Goal: Feedback & Contribution: Contribute content

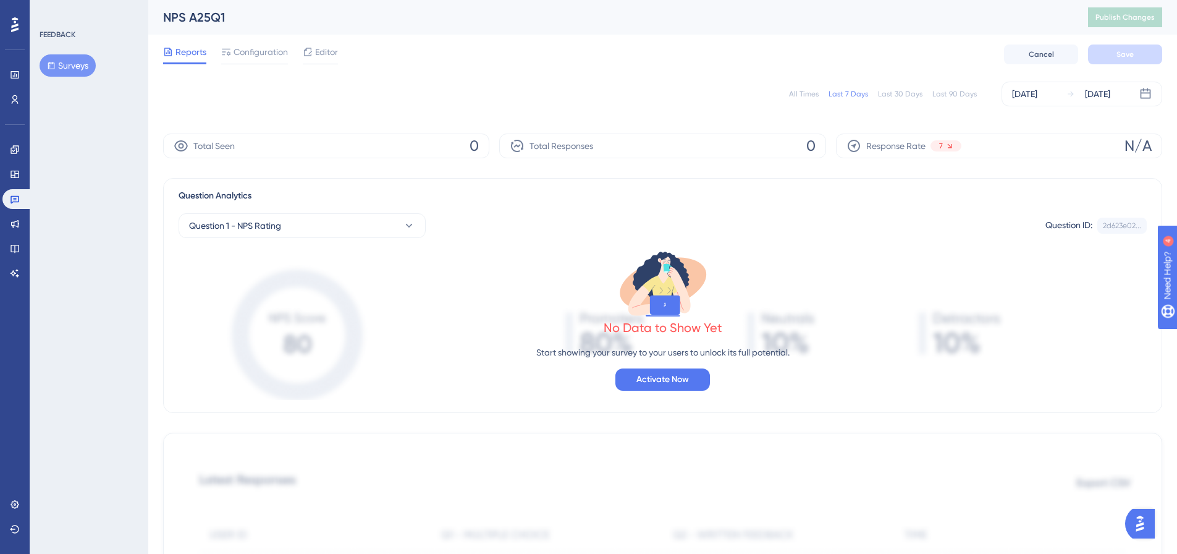
click at [82, 108] on div "FEEDBACK Surveys" at bounding box center [89, 277] width 119 height 554
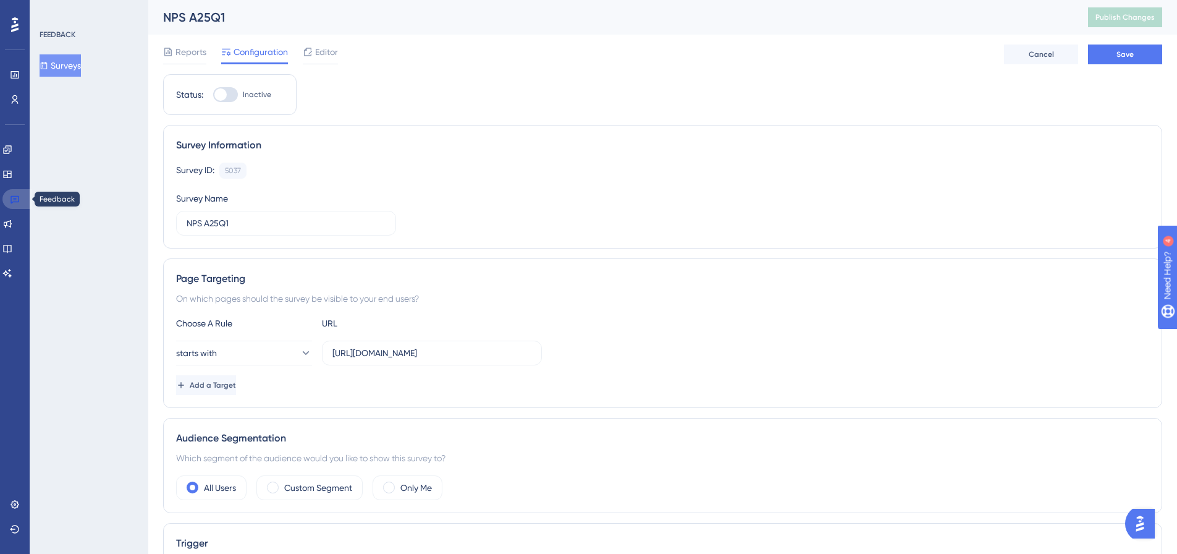
click at [12, 197] on icon at bounding box center [15, 199] width 10 height 10
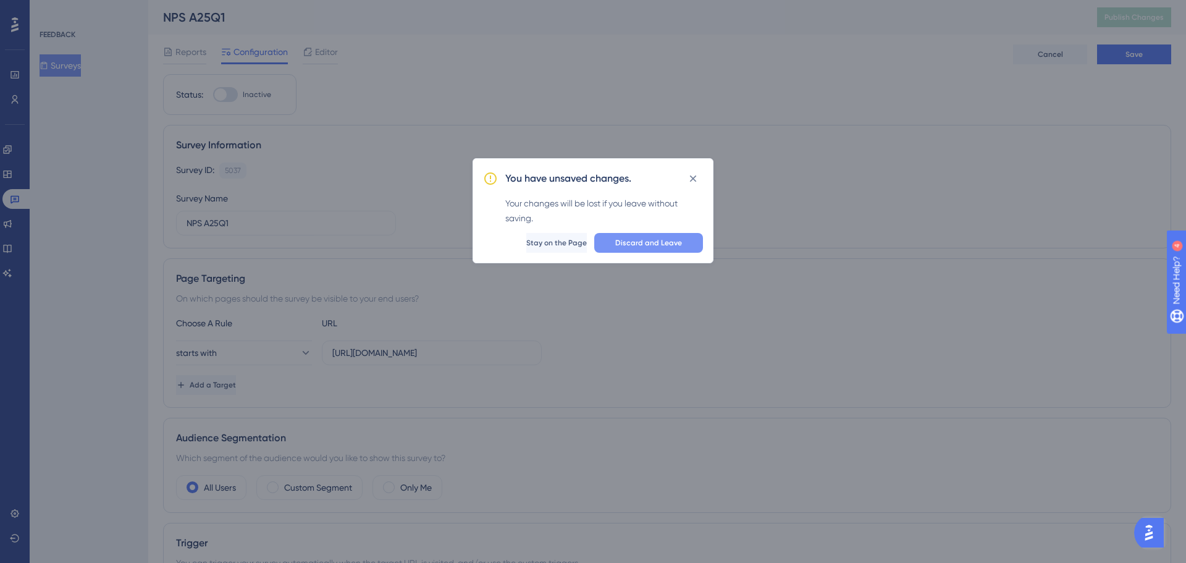
click at [658, 247] on span "Discard and Leave" at bounding box center [648, 243] width 67 height 10
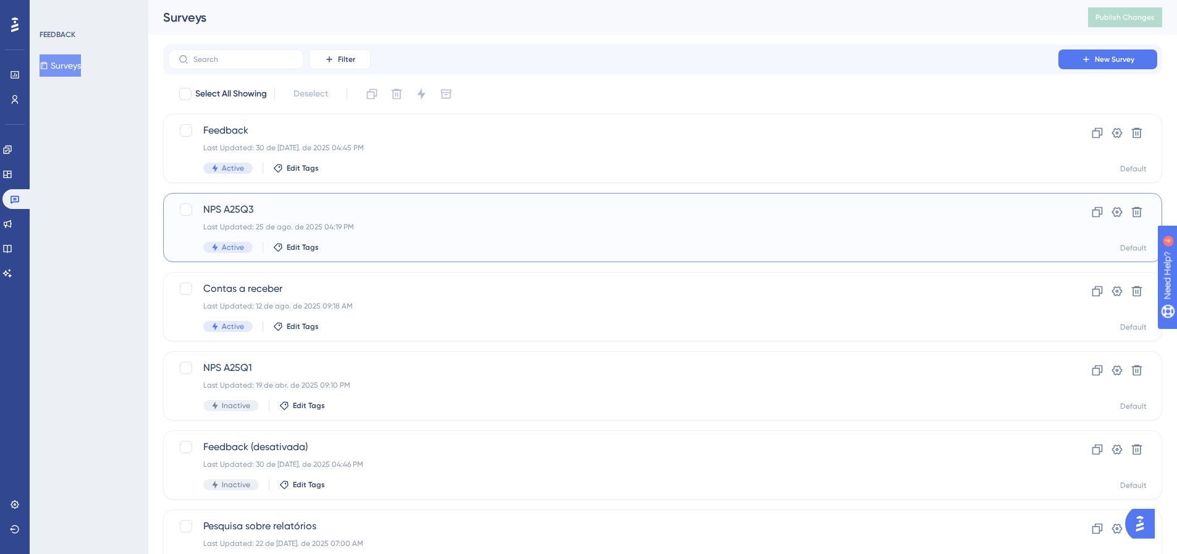
click at [257, 216] on span "NPS A25Q3" at bounding box center [613, 209] width 820 height 15
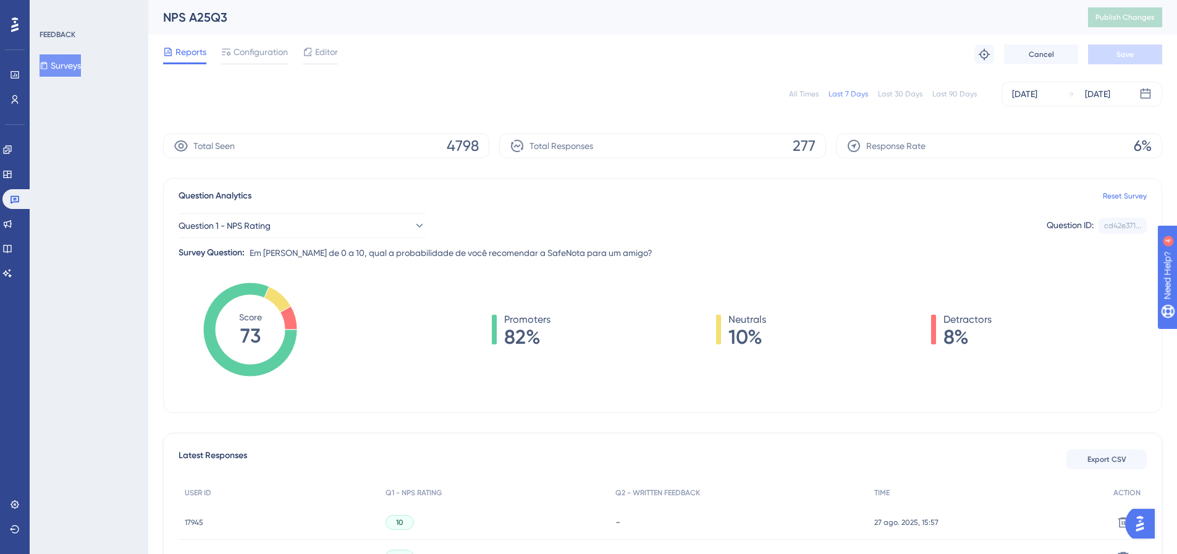
click at [247, 344] on tspan "73" at bounding box center [250, 335] width 20 height 23
click at [247, 343] on tspan "73" at bounding box center [250, 335] width 20 height 23
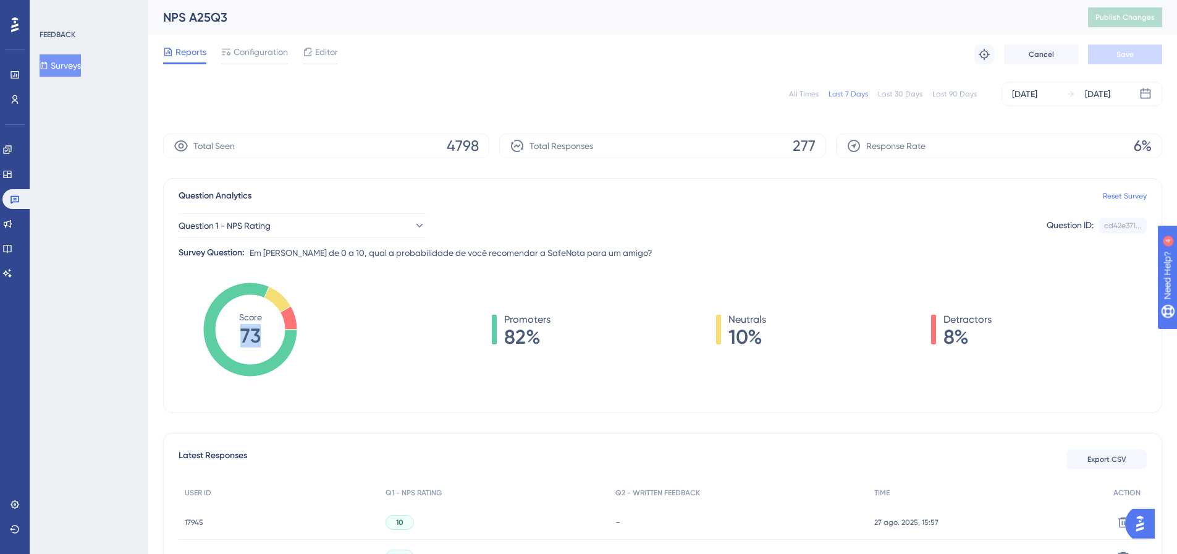
click at [247, 343] on tspan "73" at bounding box center [250, 335] width 20 height 23
click at [317, 344] on div "Score 73" at bounding box center [250, 329] width 143 height 99
click at [259, 342] on tspan "73" at bounding box center [250, 335] width 20 height 23
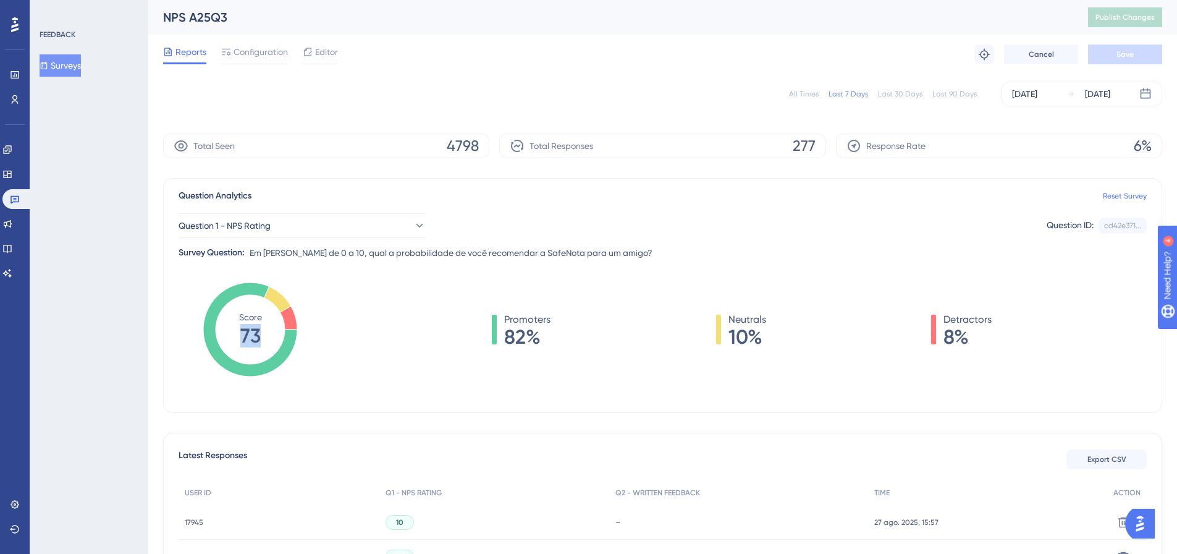
click at [259, 342] on tspan "73" at bounding box center [250, 335] width 20 height 23
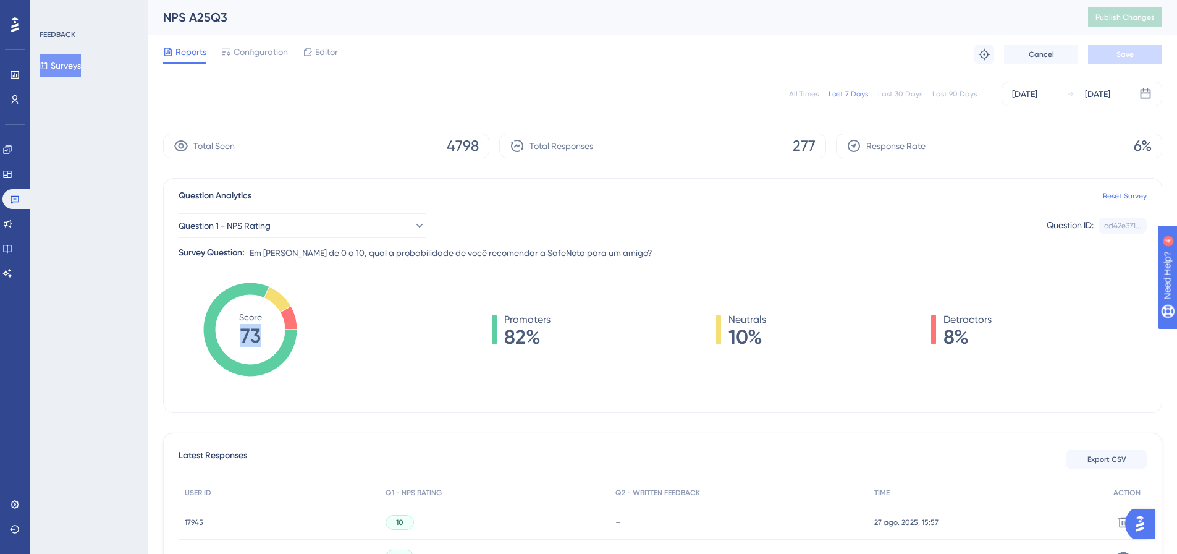
click at [258, 347] on tspan "73" at bounding box center [250, 335] width 20 height 23
click at [1088, 96] on div "[DATE]" at bounding box center [1097, 94] width 25 height 15
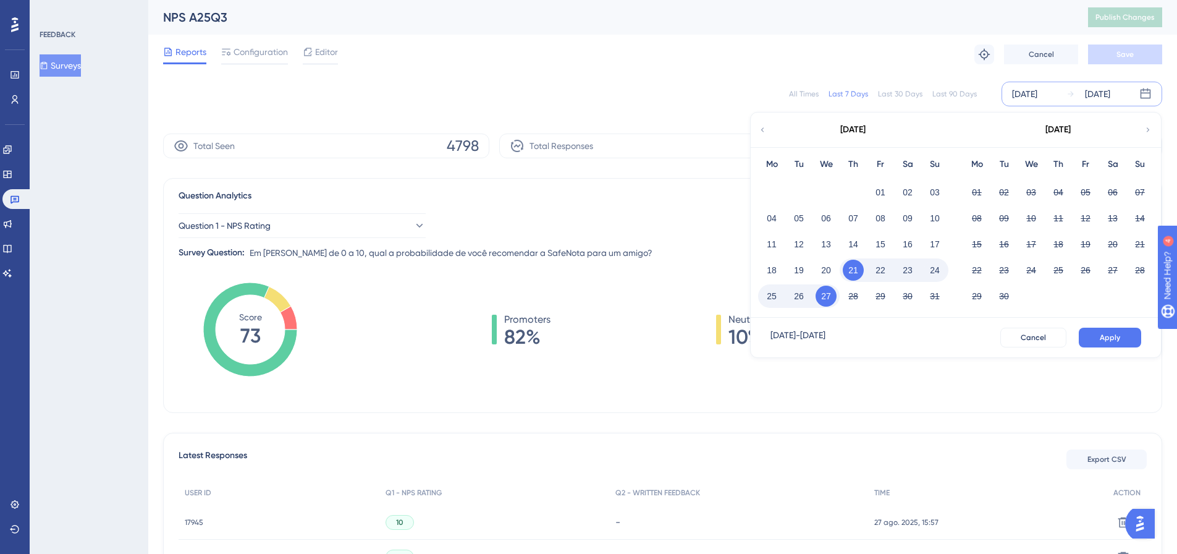
click at [761, 132] on icon at bounding box center [762, 129] width 9 height 11
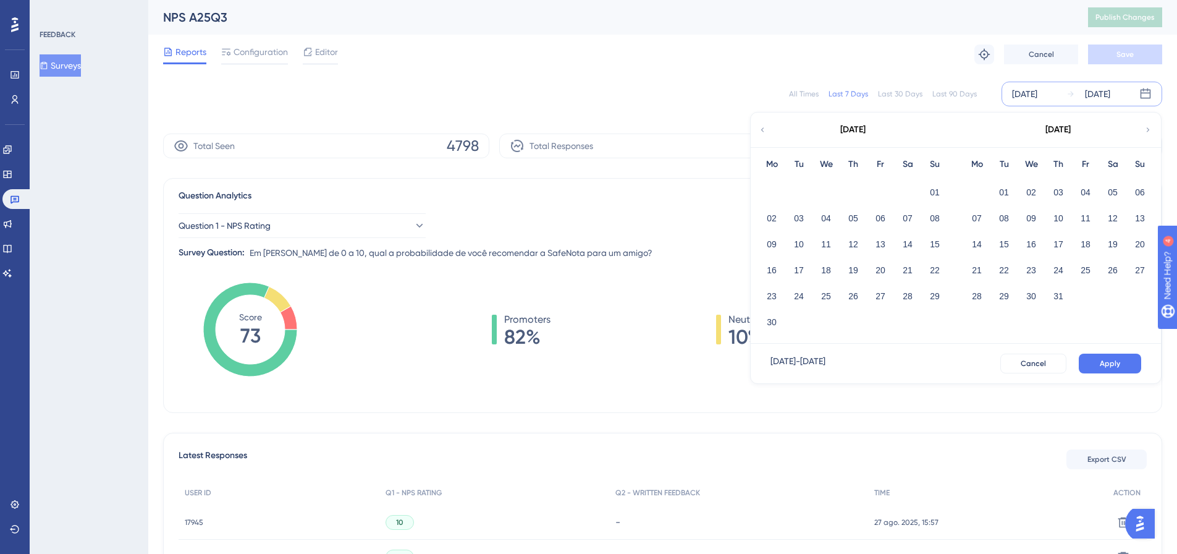
click at [801, 97] on div "All Times" at bounding box center [804, 94] width 30 height 10
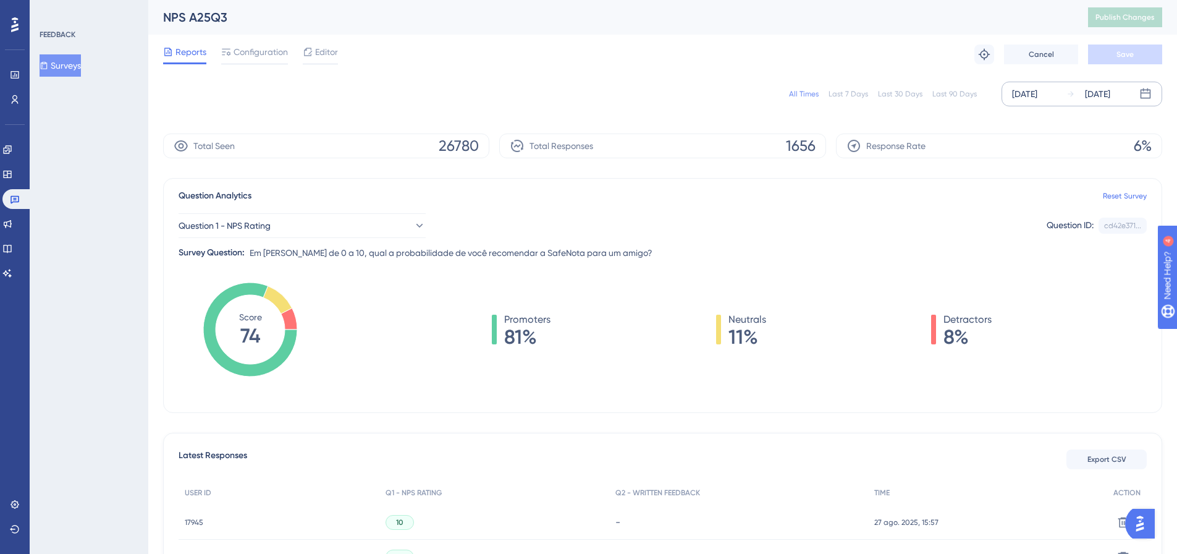
click at [205, 146] on span "Total Seen" at bounding box center [213, 145] width 41 height 15
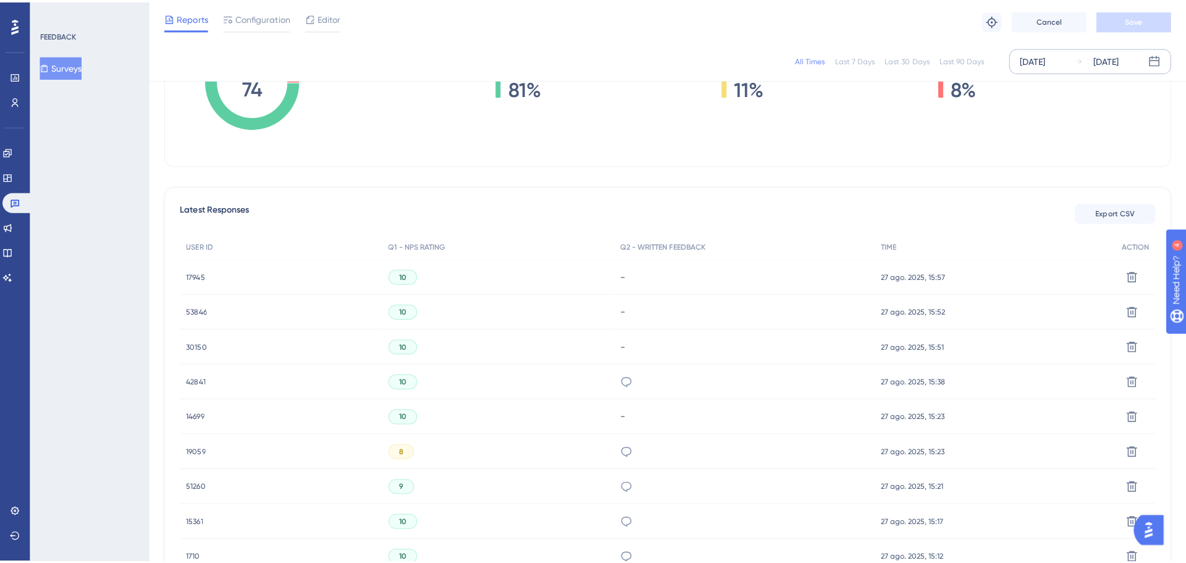
scroll to position [247, 0]
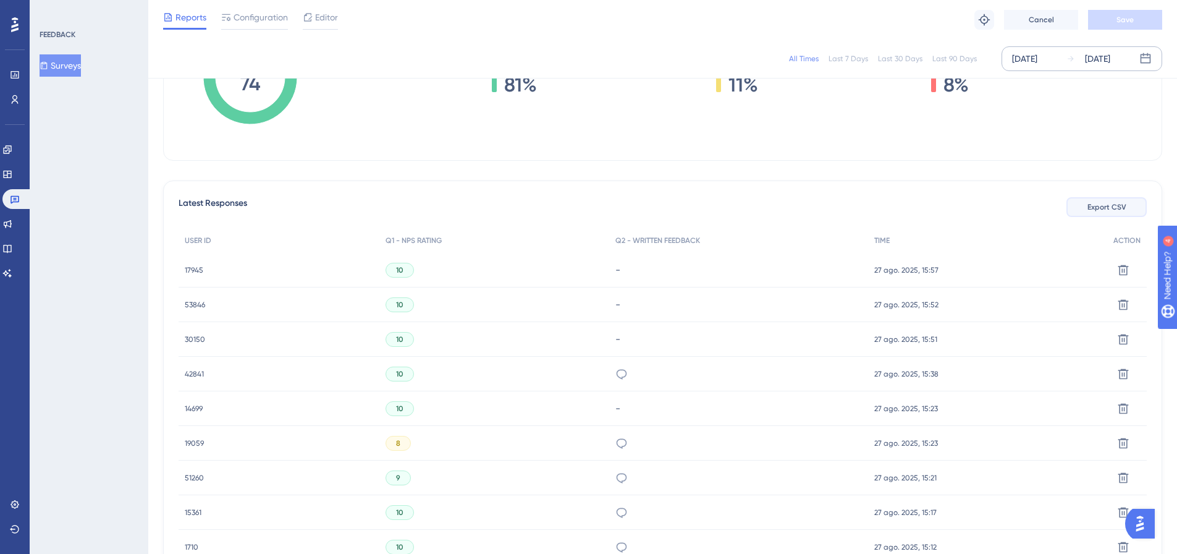
click at [1100, 214] on button "Export CSV" at bounding box center [1106, 207] width 80 height 20
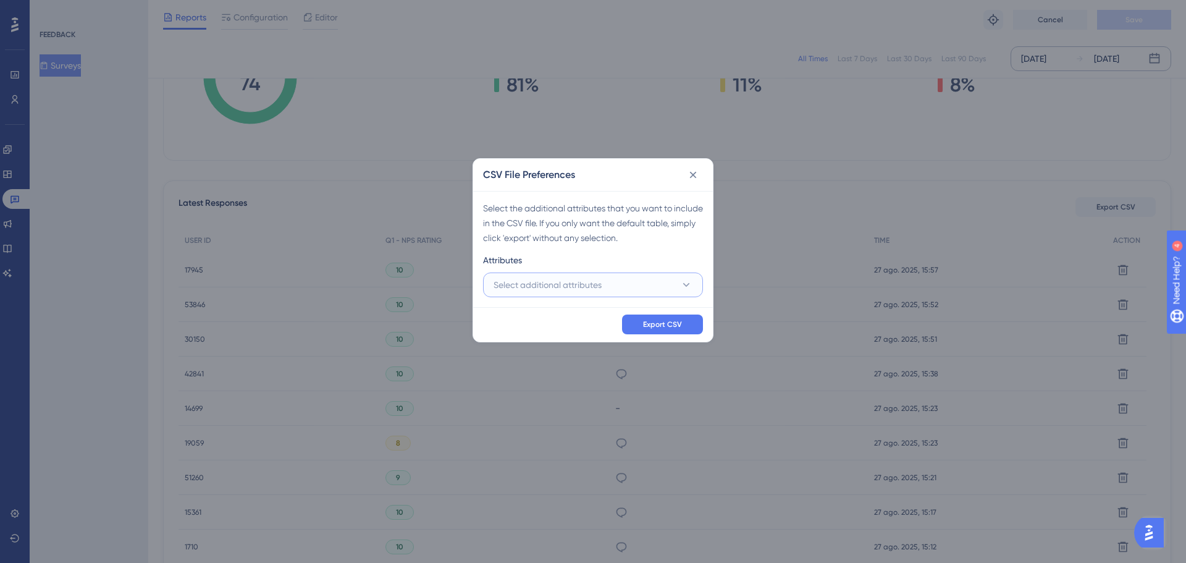
click at [575, 274] on button "Select additional attributes" at bounding box center [593, 284] width 220 height 25
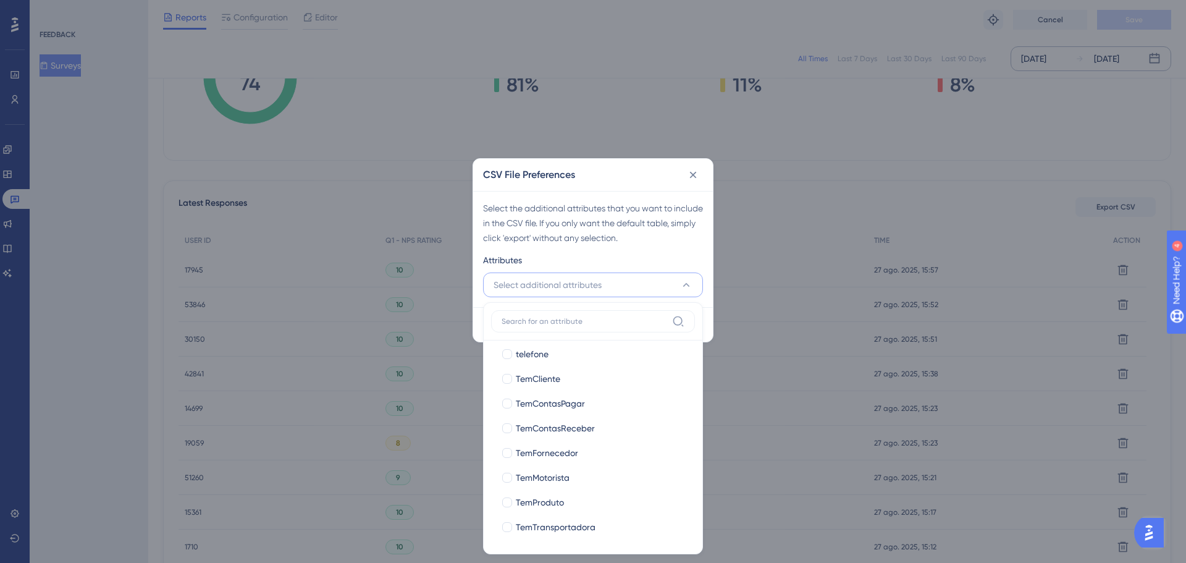
scroll to position [562, 0]
click at [537, 420] on span "telefone" at bounding box center [532, 415] width 33 height 15
checkbox input "true"
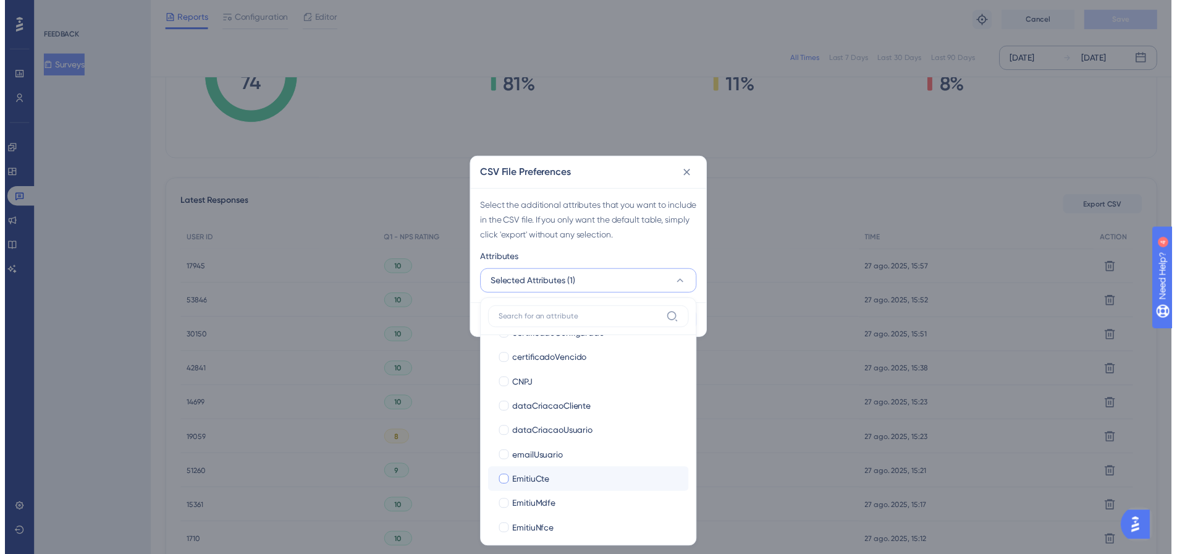
scroll to position [0, 0]
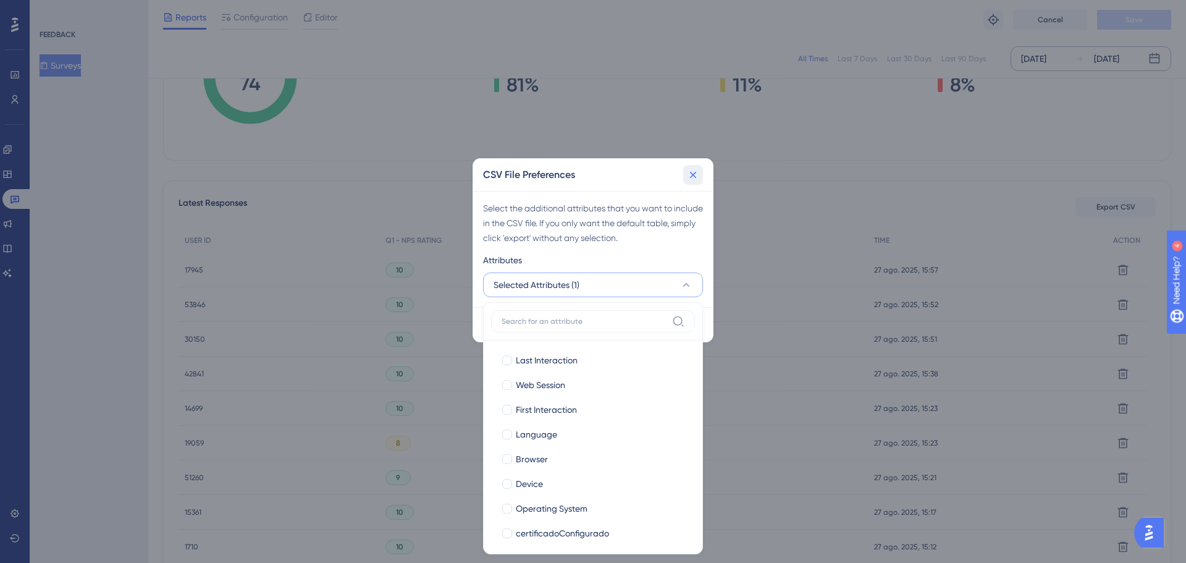
click at [694, 177] on icon at bounding box center [693, 175] width 12 height 12
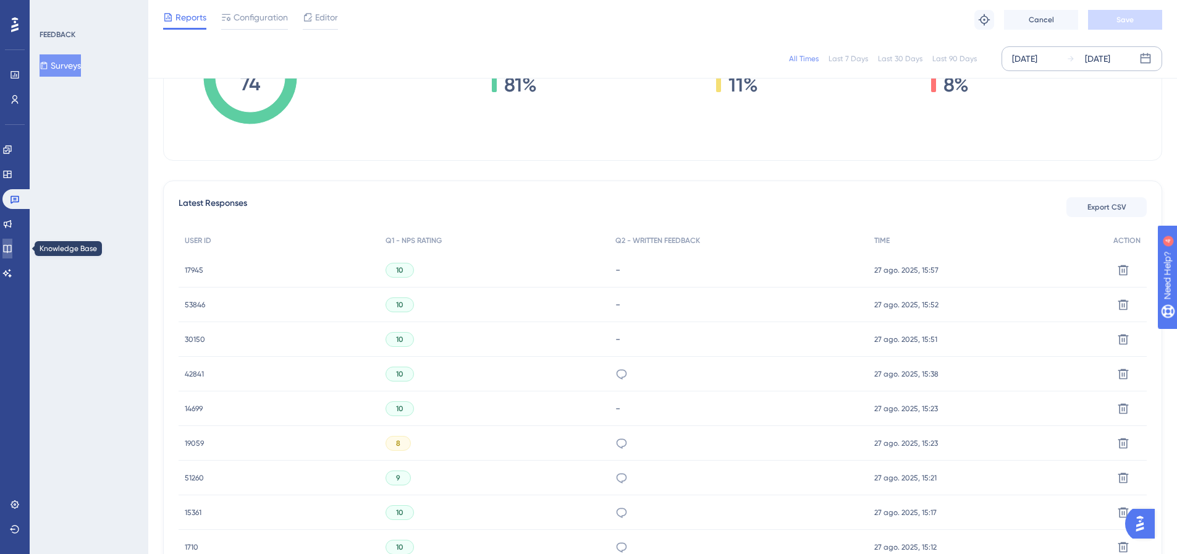
click at [12, 253] on icon at bounding box center [7, 248] width 10 height 10
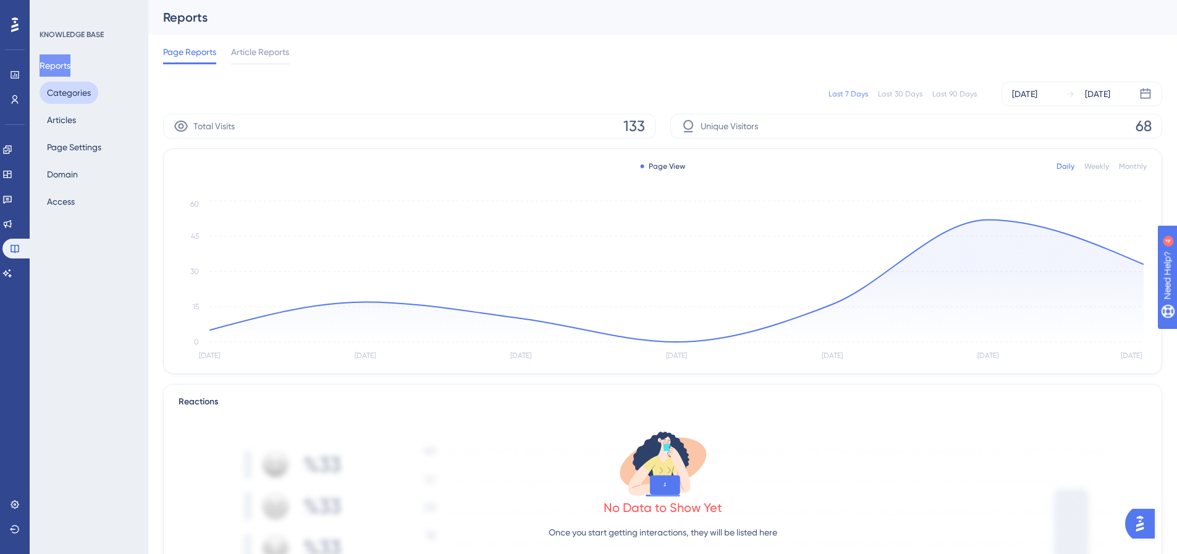
click at [78, 95] on button "Categories" at bounding box center [69, 93] width 59 height 22
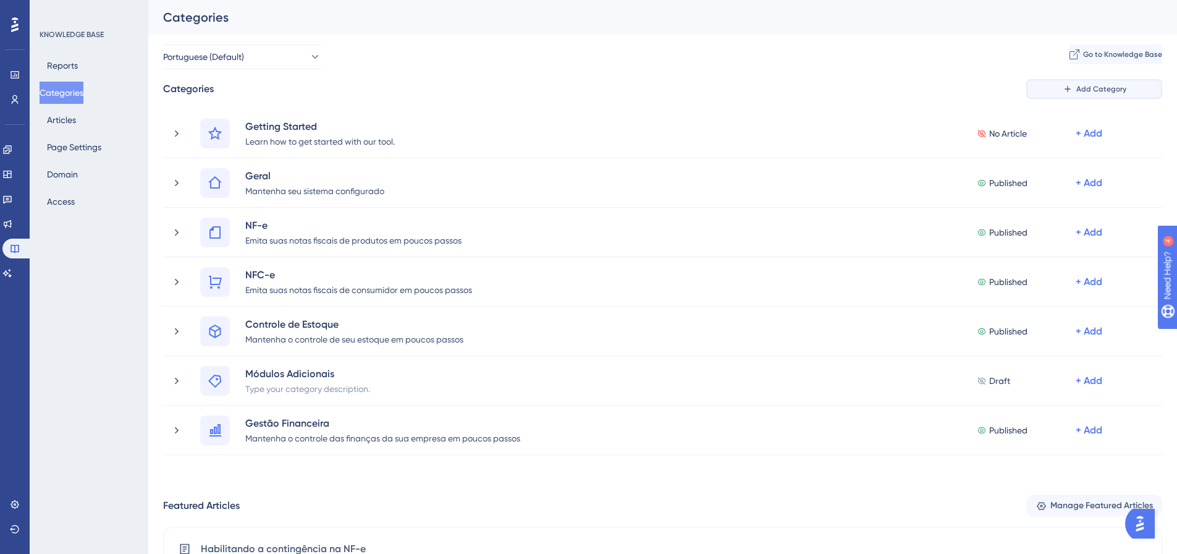
click at [1046, 91] on button "Add Category" at bounding box center [1094, 89] width 136 height 20
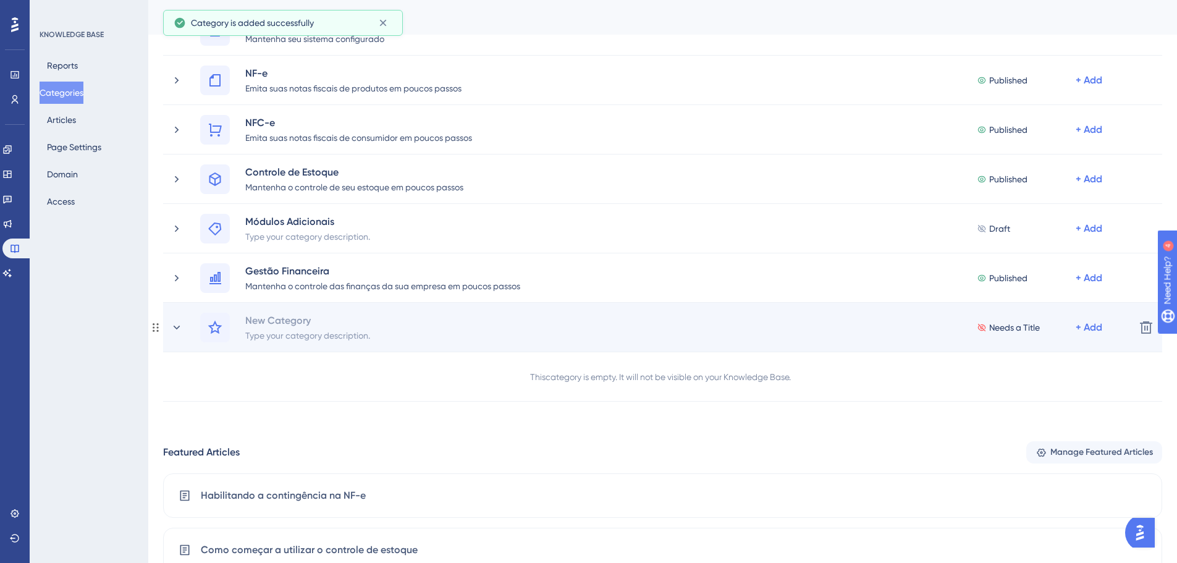
scroll to position [153, 0]
click at [268, 332] on div "Type your category description." at bounding box center [308, 333] width 126 height 15
click at [175, 324] on icon at bounding box center [177, 326] width 12 height 12
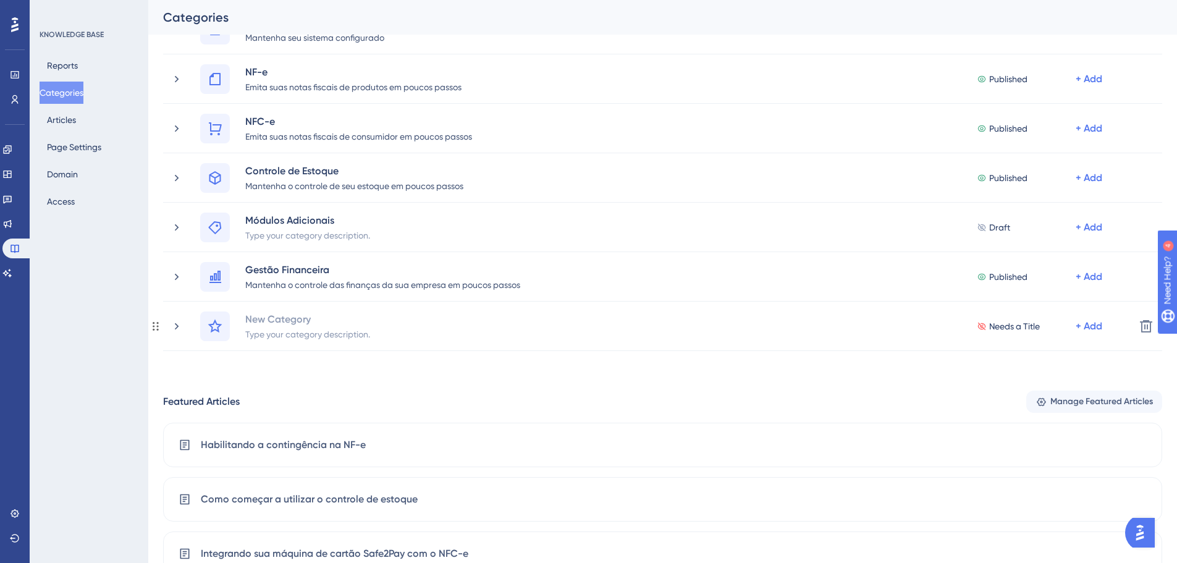
click at [175, 324] on icon at bounding box center [177, 326] width 4 height 7
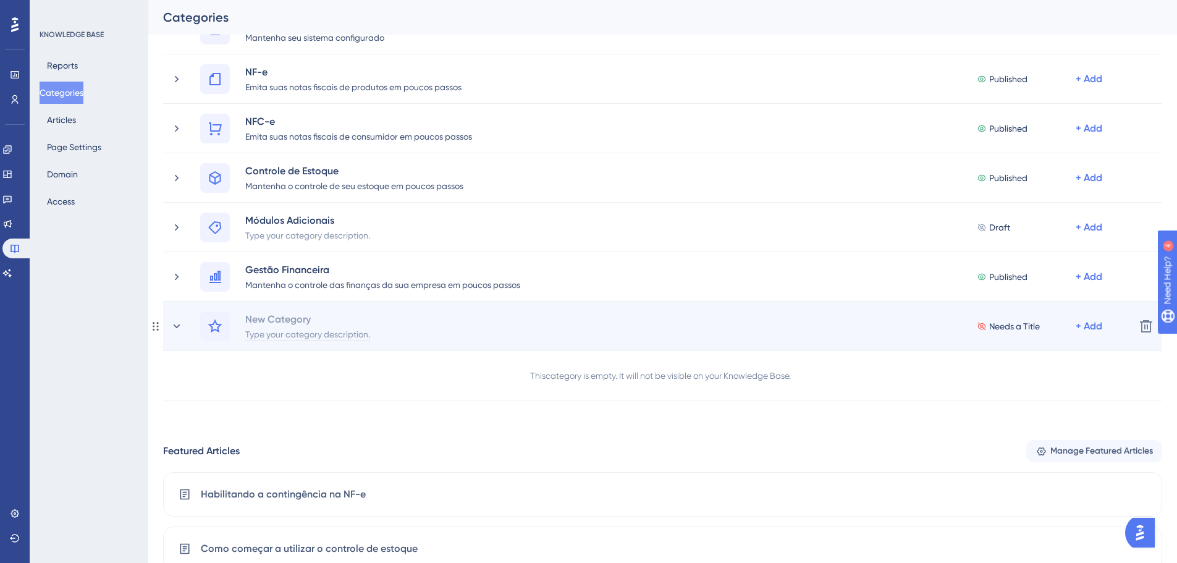
click at [289, 336] on div "Type your category description." at bounding box center [308, 333] width 126 height 15
click at [287, 318] on div "New Category" at bounding box center [278, 318] width 67 height 15
click at [287, 318] on div at bounding box center [308, 318] width 126 height 15
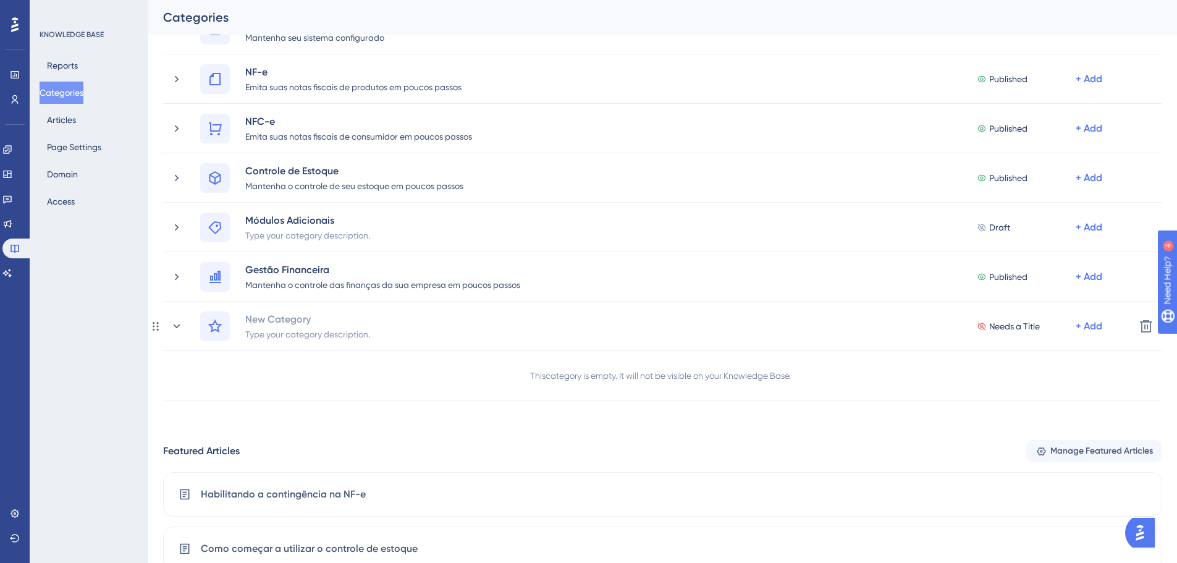
click at [286, 358] on div "This category is empty. It will not be visible on your Knowledge Base." at bounding box center [662, 375] width 999 height 49
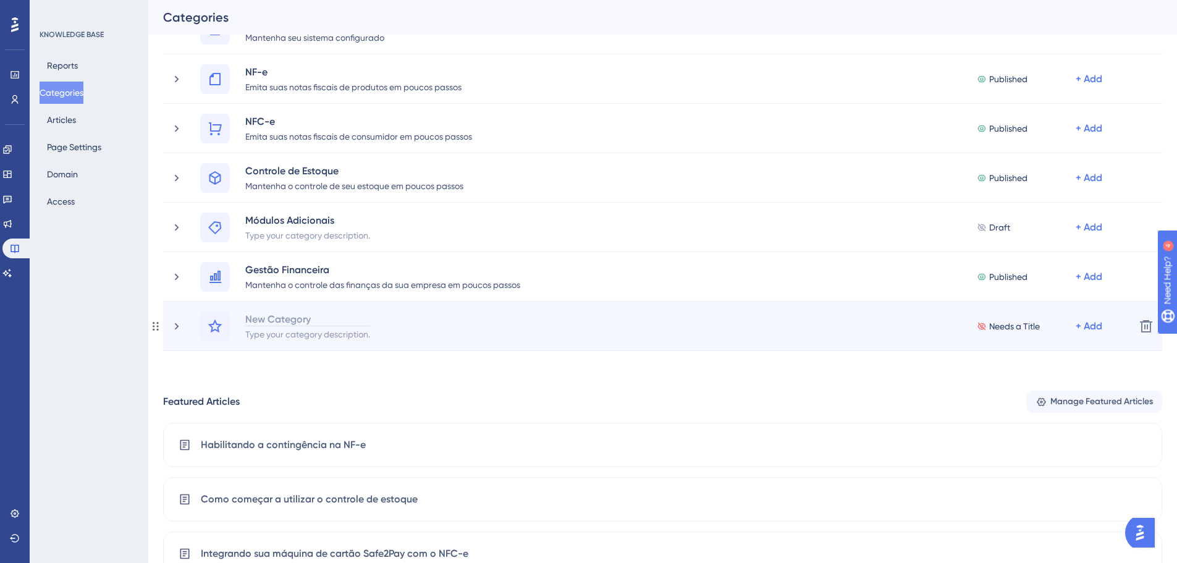
click at [335, 321] on div "New Category" at bounding box center [308, 318] width 126 height 15
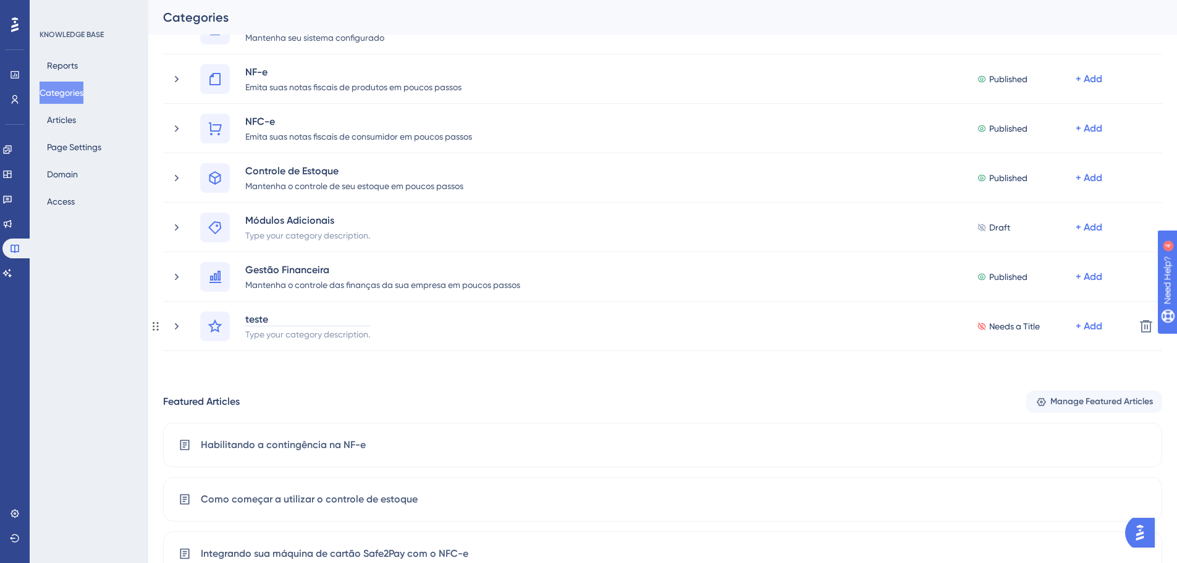
click at [0, 0] on div "Performance Users Engagement Widgets Feedback Product Updates Knowledge Base AI…" at bounding box center [0, 0] width 0 height 0
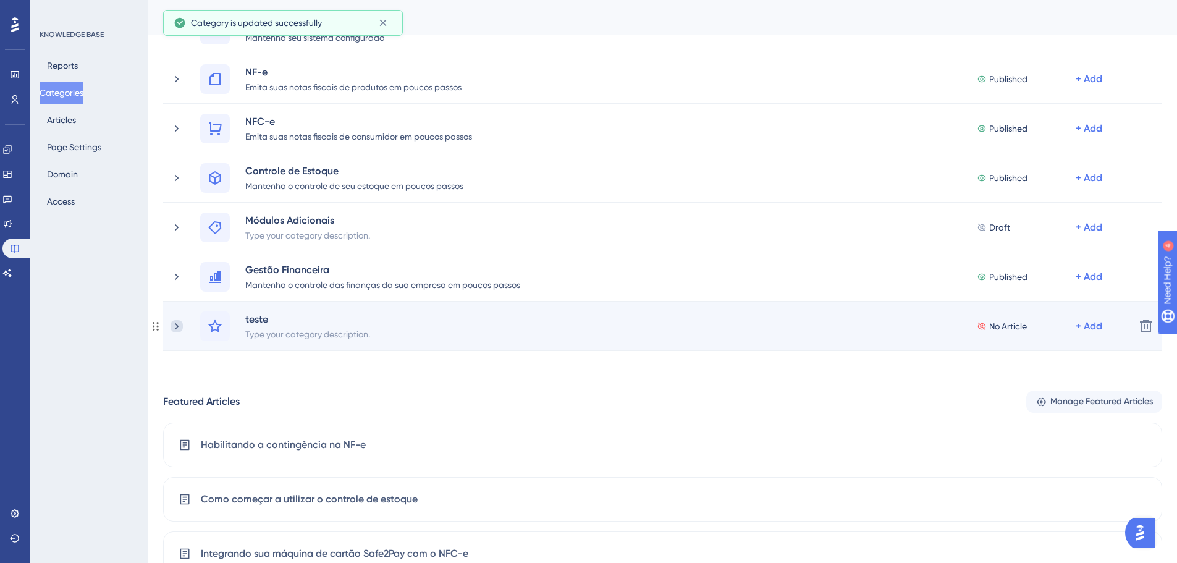
click at [180, 331] on icon at bounding box center [177, 326] width 12 height 12
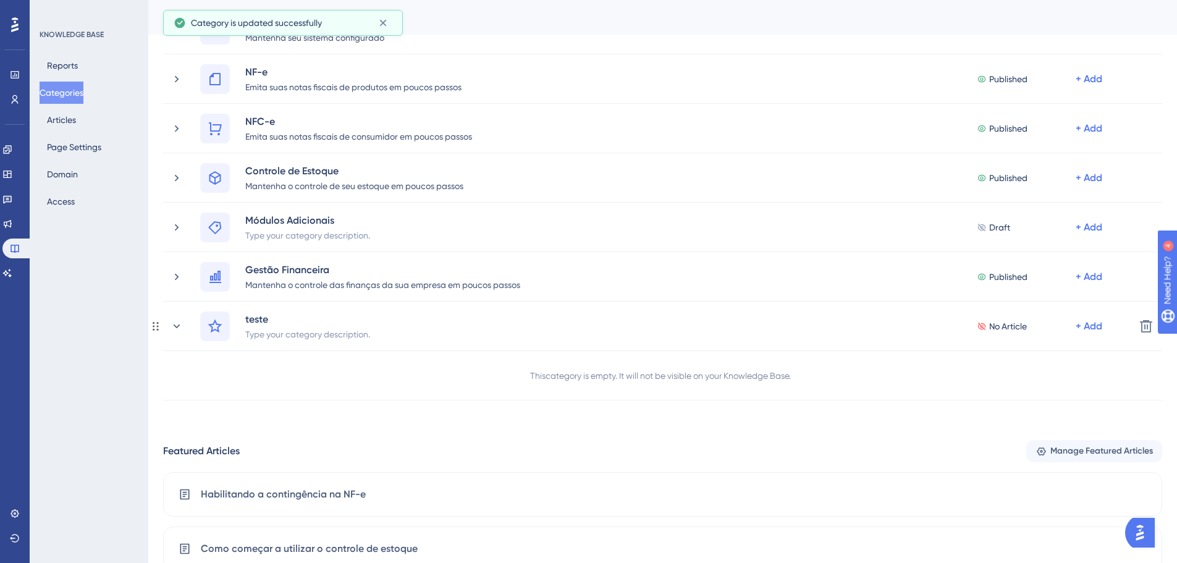
click at [180, 331] on icon at bounding box center [177, 326] width 12 height 12
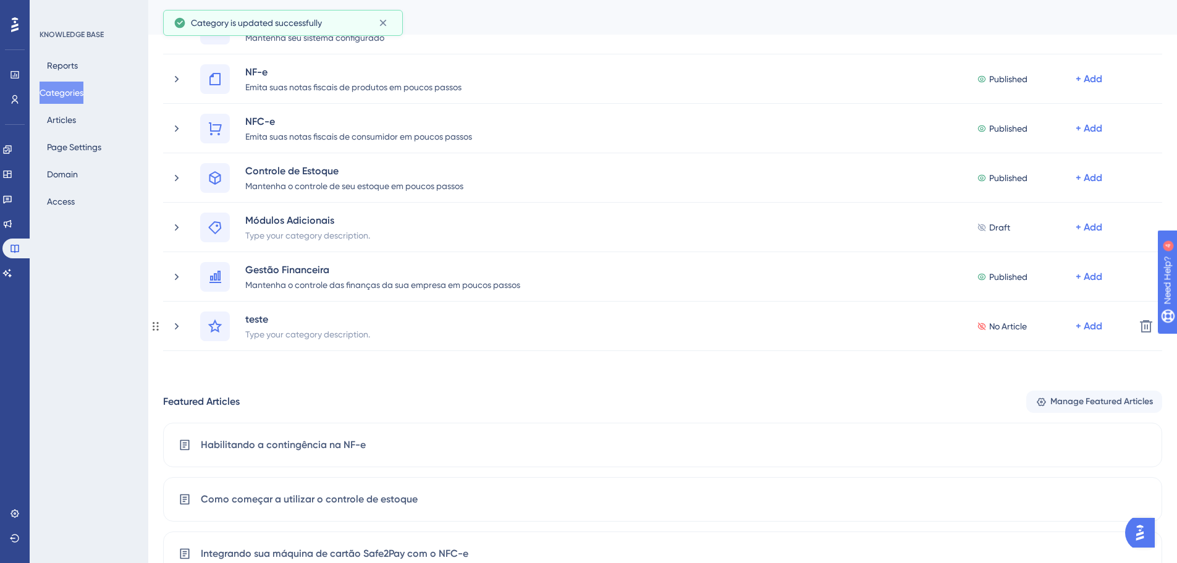
click at [180, 331] on icon at bounding box center [177, 326] width 12 height 12
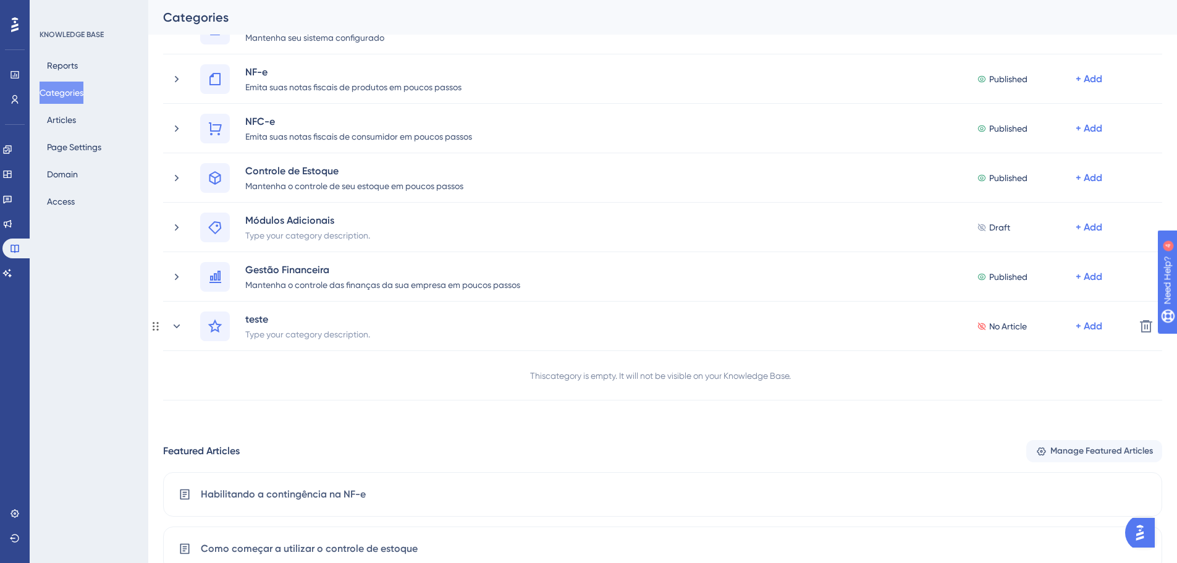
click at [180, 331] on icon at bounding box center [177, 326] width 12 height 12
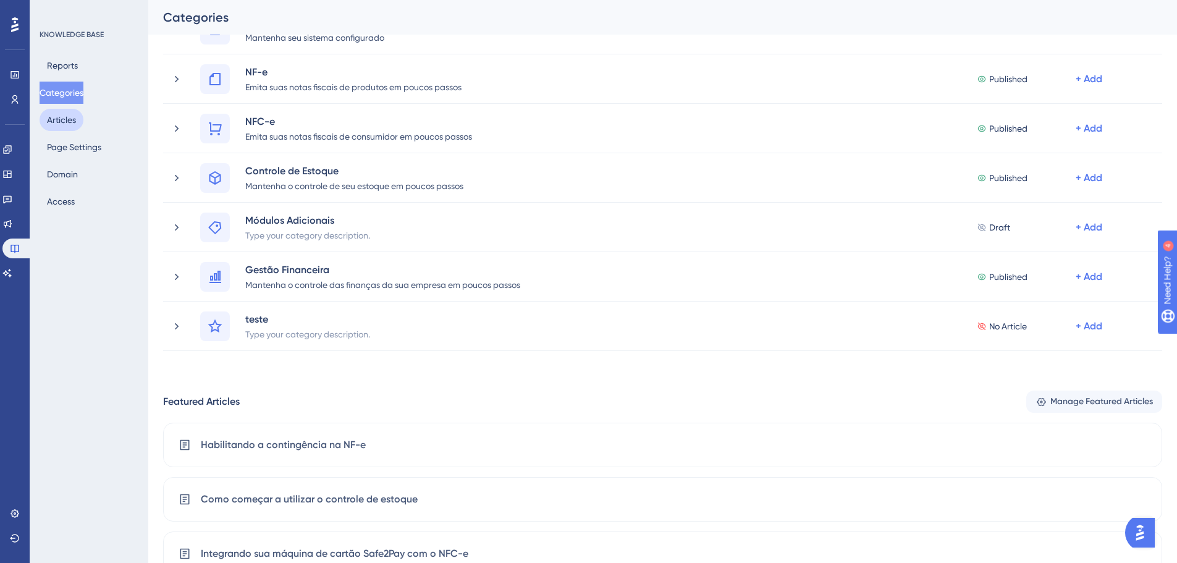
click at [82, 120] on button "Articles" at bounding box center [62, 120] width 44 height 22
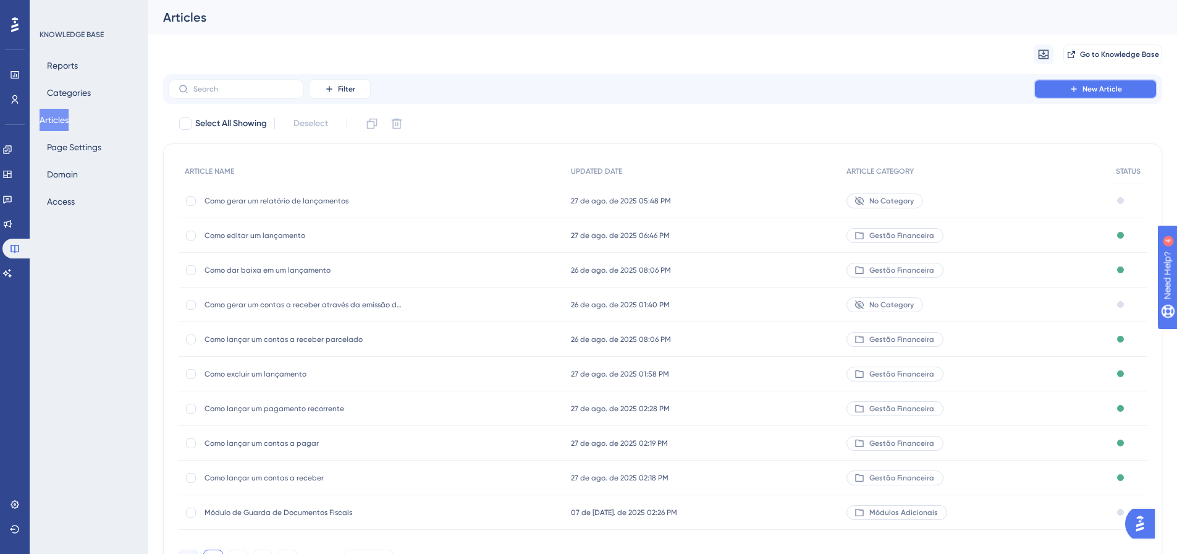
click at [1099, 88] on span "New Article" at bounding box center [1103, 89] width 40 height 10
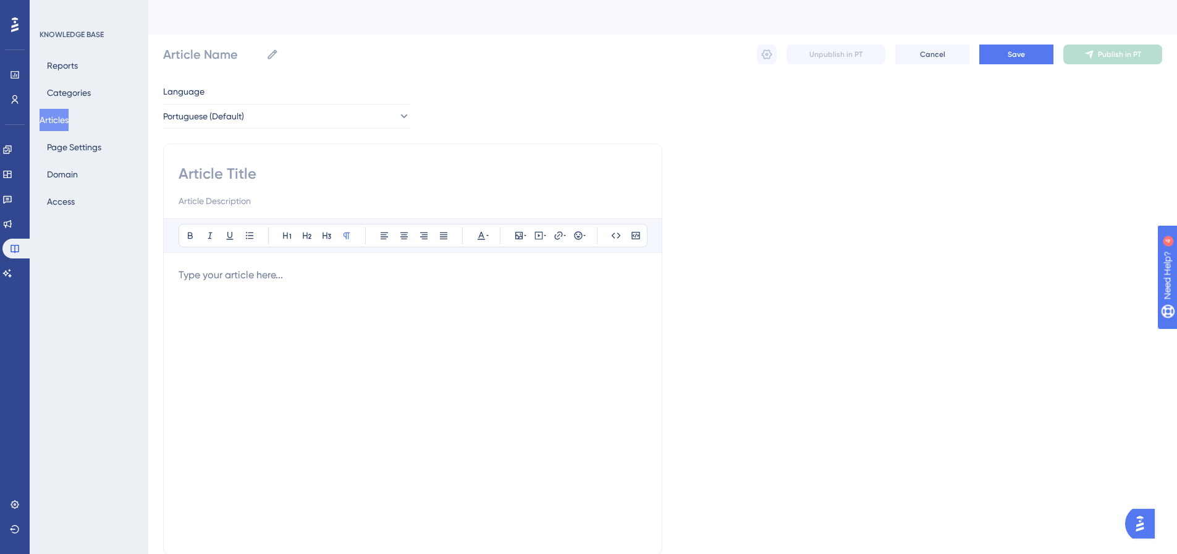
click at [269, 179] on input at bounding box center [413, 174] width 468 height 20
type input "teste intern"
type input "teste interno"
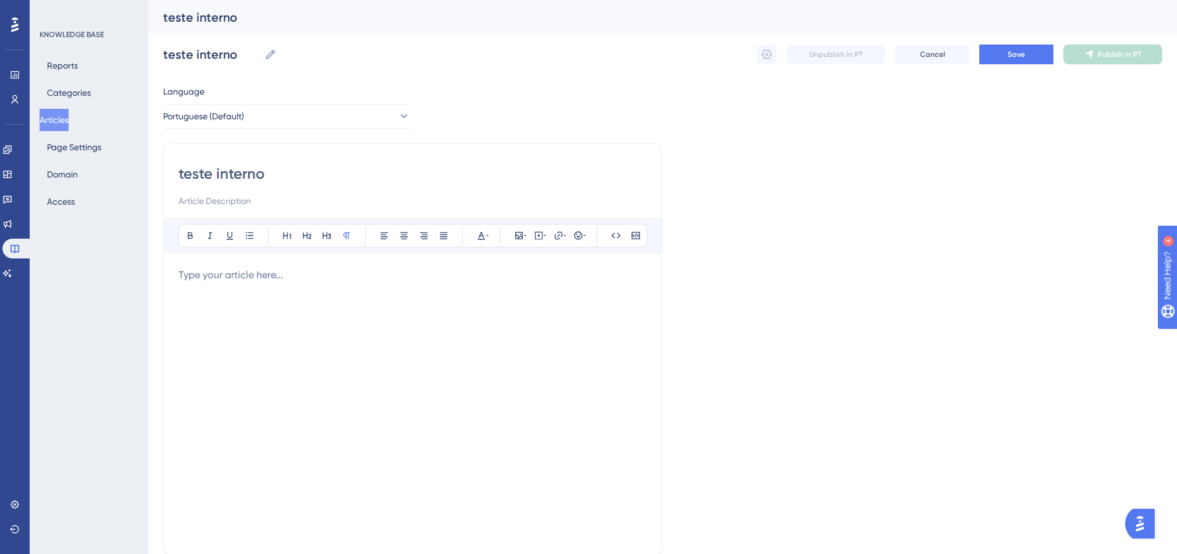
type input "teste interno"
click at [696, 248] on div "Language Portuguese (Default) teste interno Bold Italic Underline Bullet Point …" at bounding box center [662, 356] width 999 height 545
click at [1026, 57] on button "Save" at bounding box center [1016, 54] width 74 height 20
click at [763, 51] on icon at bounding box center [767, 54] width 12 height 12
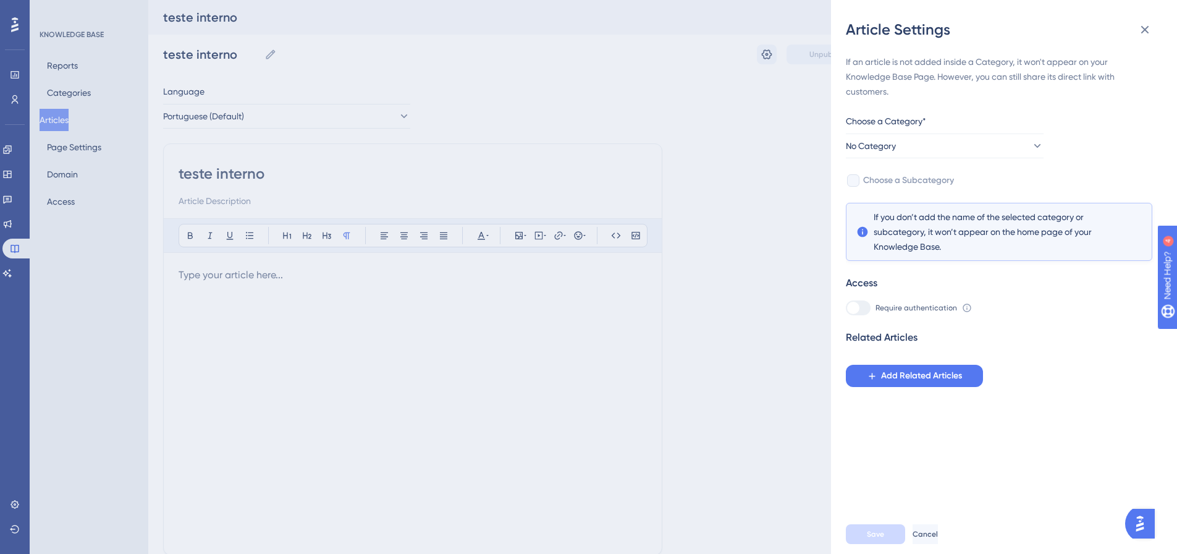
click at [872, 306] on label "Require authentication" at bounding box center [901, 307] width 111 height 15
click at [855, 309] on div at bounding box center [853, 308] width 12 height 12
click at [856, 309] on div at bounding box center [853, 308] width 12 height 12
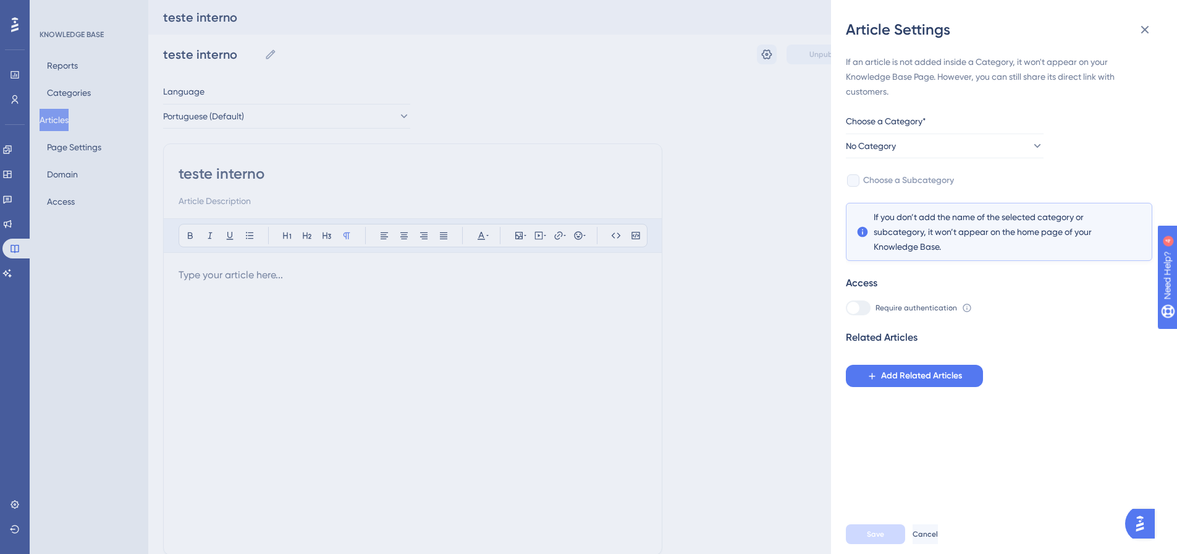
click at [857, 309] on div at bounding box center [853, 308] width 12 height 12
click at [868, 302] on div at bounding box center [858, 307] width 25 height 15
click at [939, 133] on button "No Category" at bounding box center [945, 145] width 198 height 25
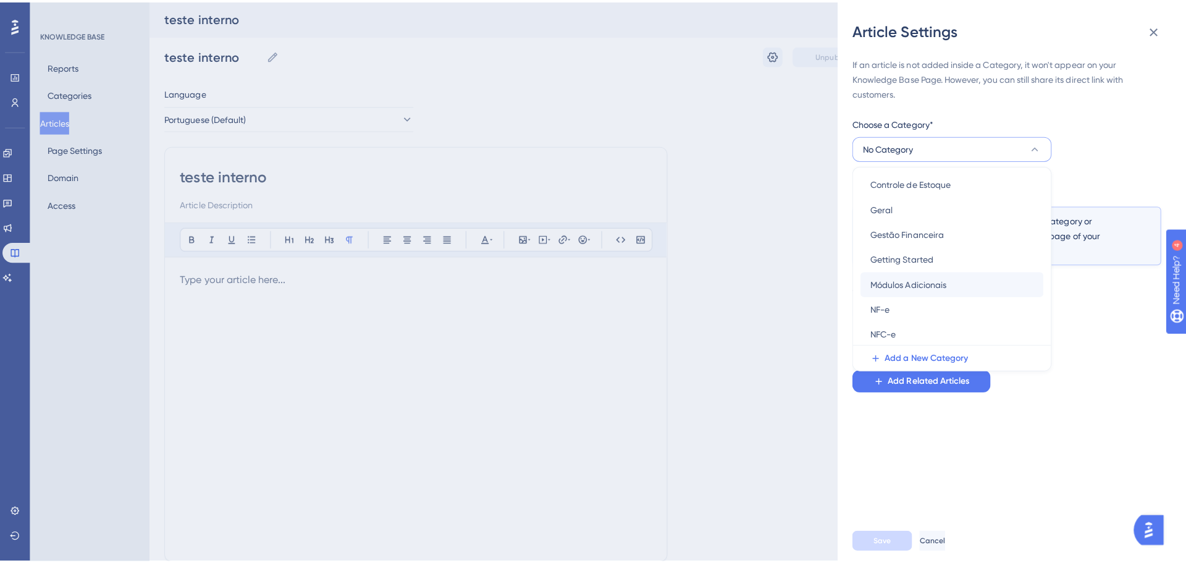
scroll to position [54, 0]
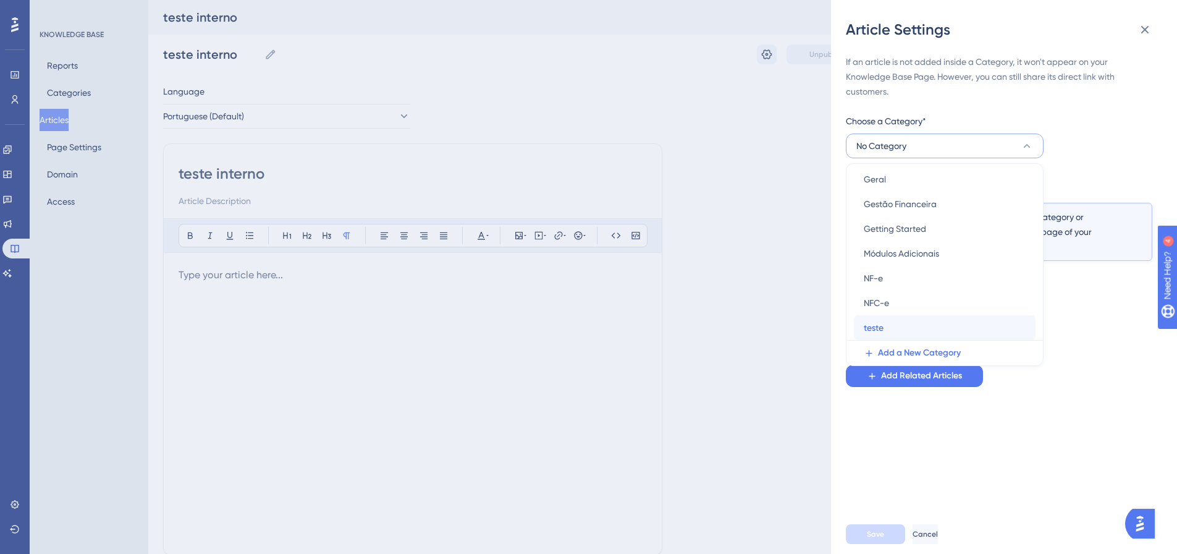
click at [915, 325] on div "teste teste" at bounding box center [945, 327] width 162 height 25
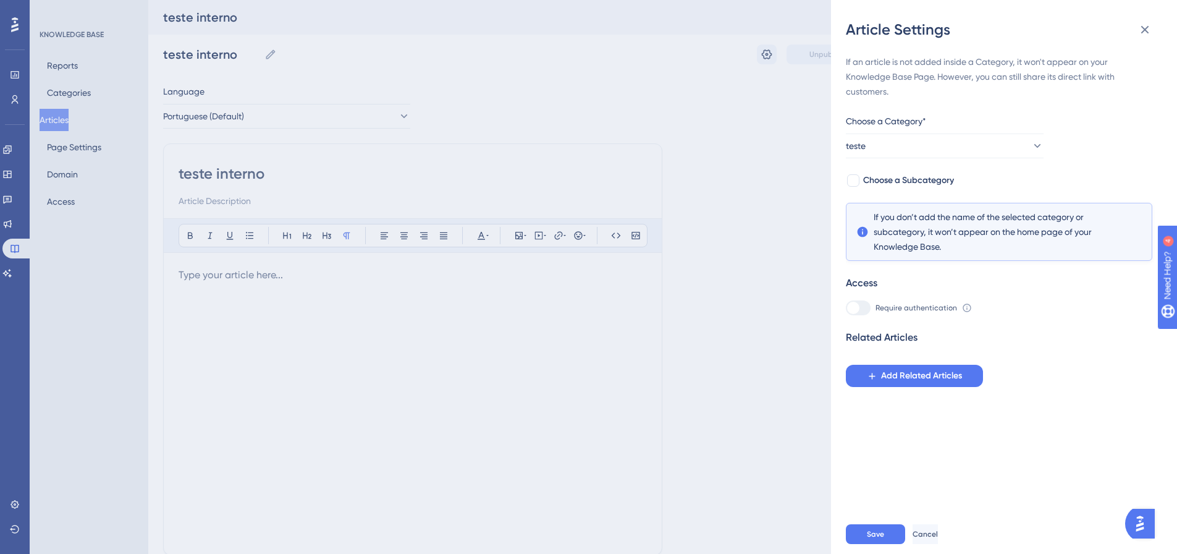
click at [865, 308] on div at bounding box center [858, 307] width 25 height 15
click at [864, 308] on div at bounding box center [858, 307] width 25 height 15
click at [850, 184] on div at bounding box center [853, 180] width 12 height 12
checkbox input "true"
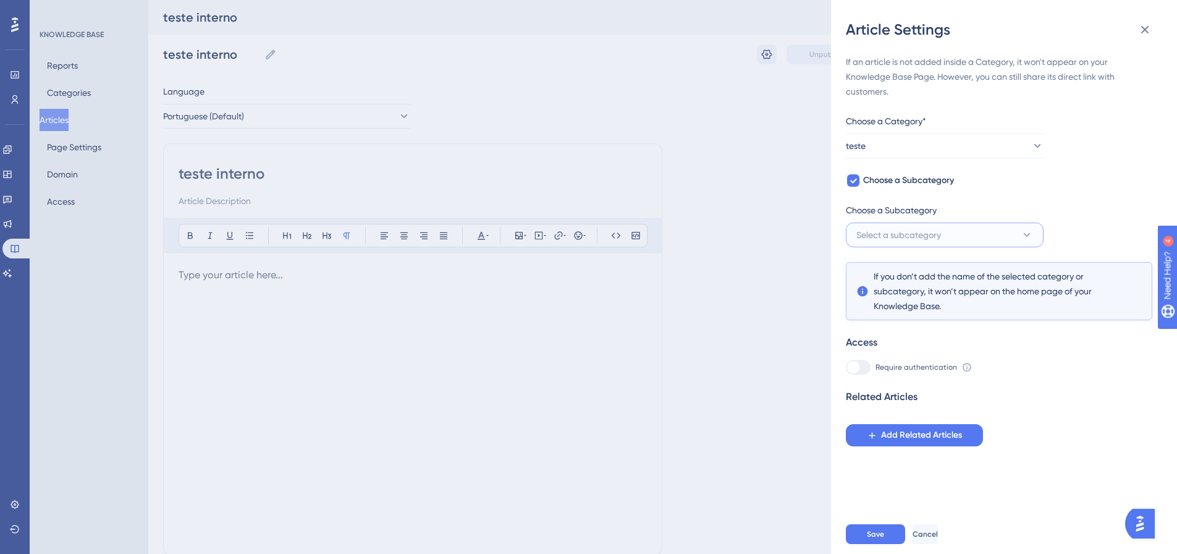
click at [911, 237] on span "Select a subcategory" at bounding box center [898, 234] width 85 height 15
drag, startPoint x: 1118, startPoint y: 363, endPoint x: 1072, endPoint y: 353, distance: 46.7
click at [1118, 361] on div "Require authentication To change this setting you should manage your access pre…" at bounding box center [999, 367] width 306 height 15
click at [964, 366] on icon at bounding box center [967, 367] width 10 height 10
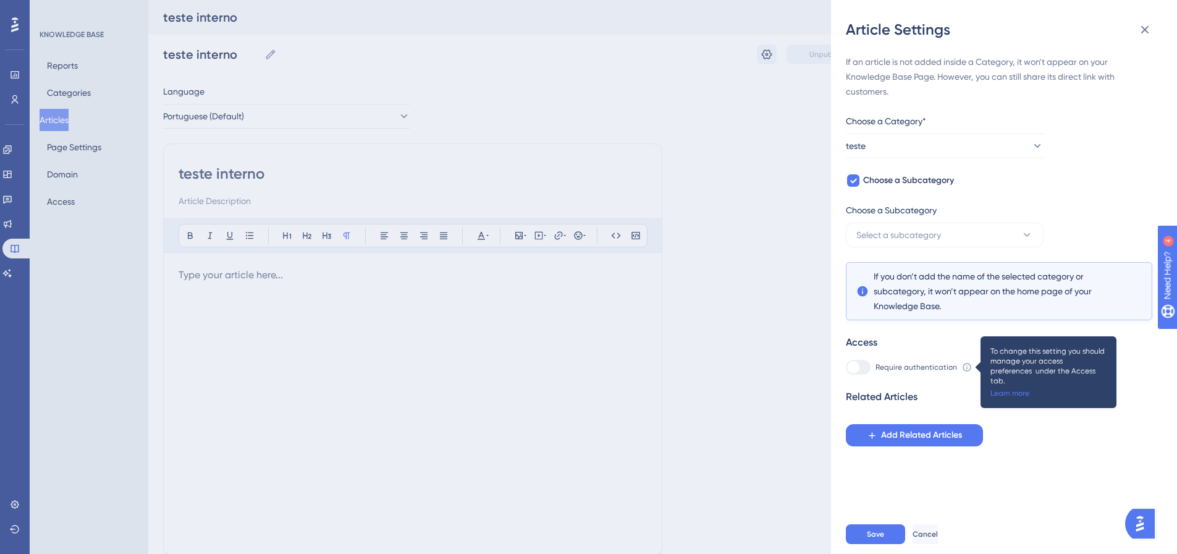
click at [1016, 373] on span "To change this setting you should manage your access preferences under the Acce…" at bounding box center [1048, 366] width 116 height 40
click at [806, 289] on div "Article Settings If an article is not added inside a Category, it won't appear …" at bounding box center [588, 277] width 1177 height 554
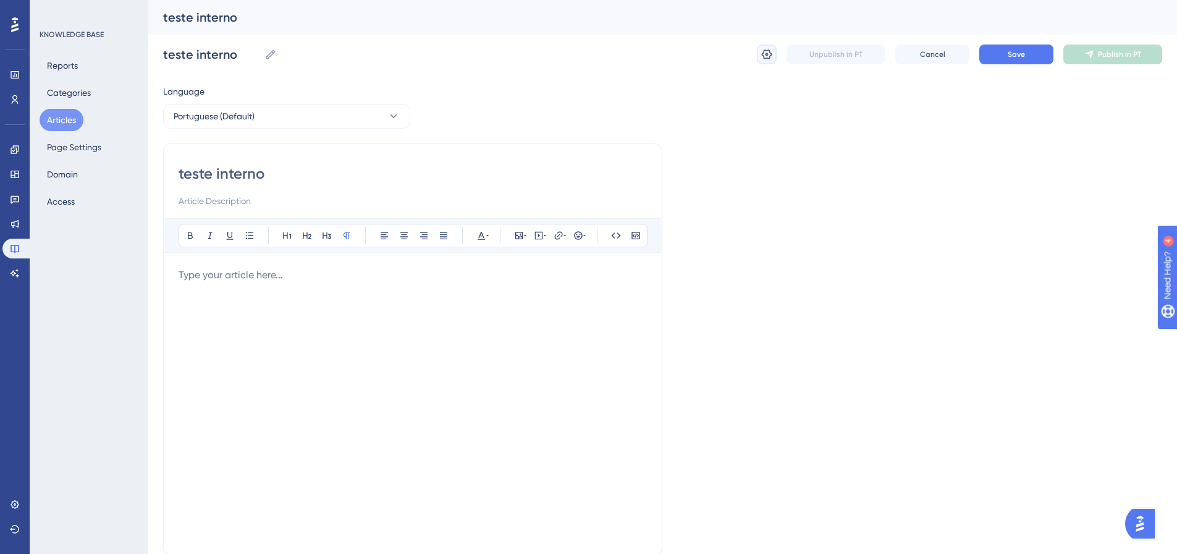
click at [765, 57] on icon at bounding box center [767, 54] width 12 height 12
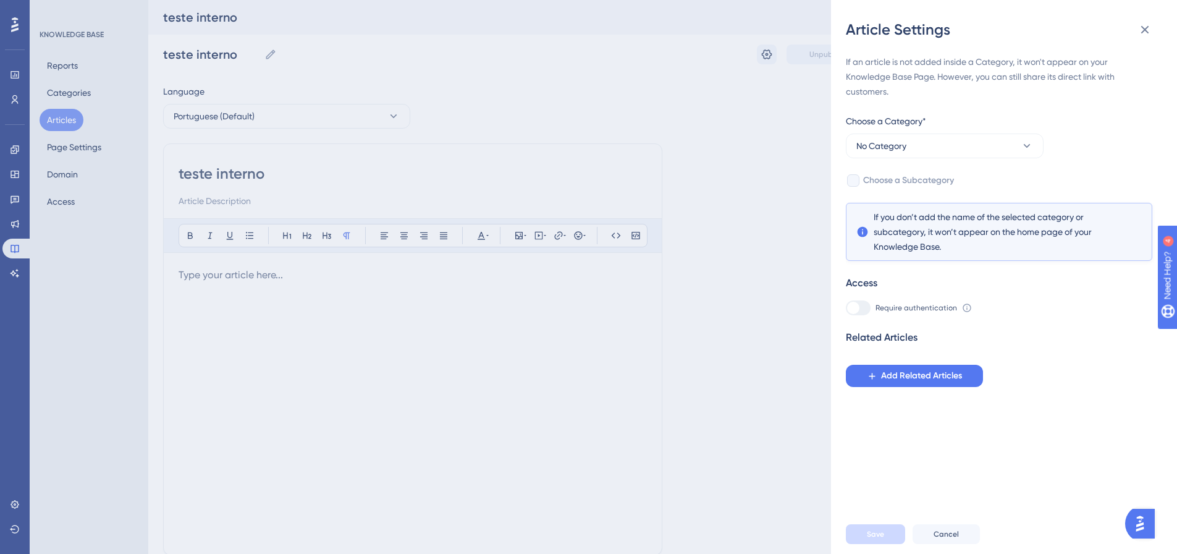
click at [863, 310] on div at bounding box center [858, 307] width 25 height 15
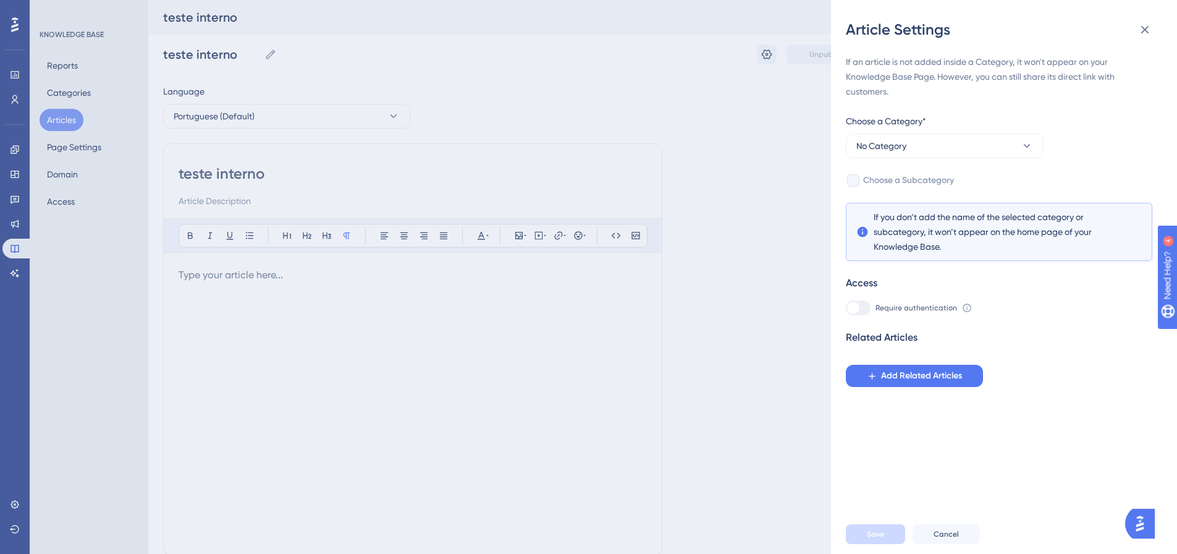
click at [863, 310] on div at bounding box center [858, 307] width 25 height 15
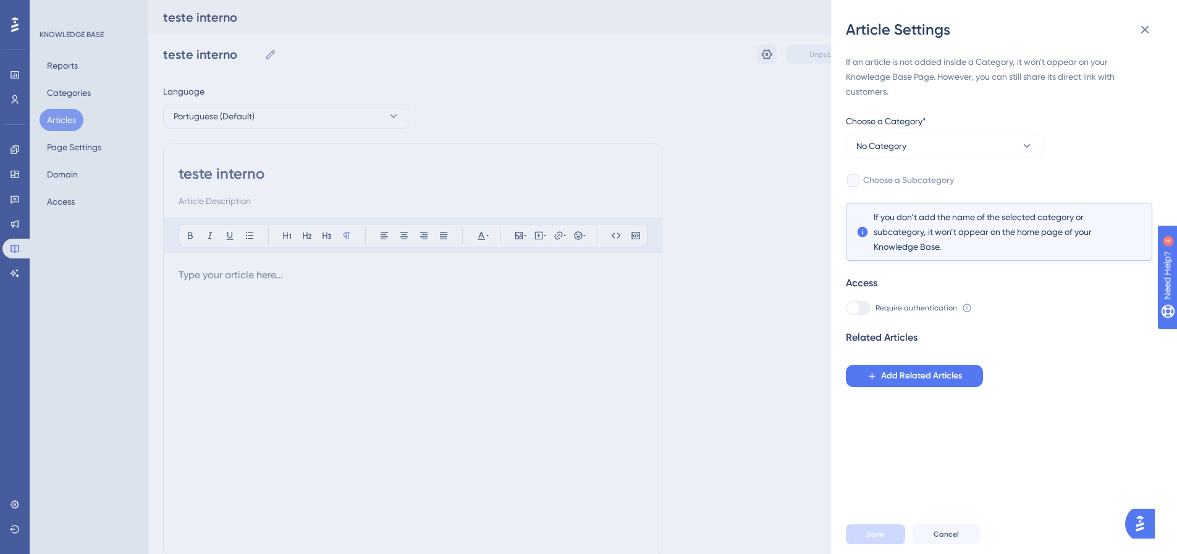
click at [861, 310] on div at bounding box center [858, 307] width 25 height 15
click at [962, 305] on icon at bounding box center [967, 308] width 10 height 10
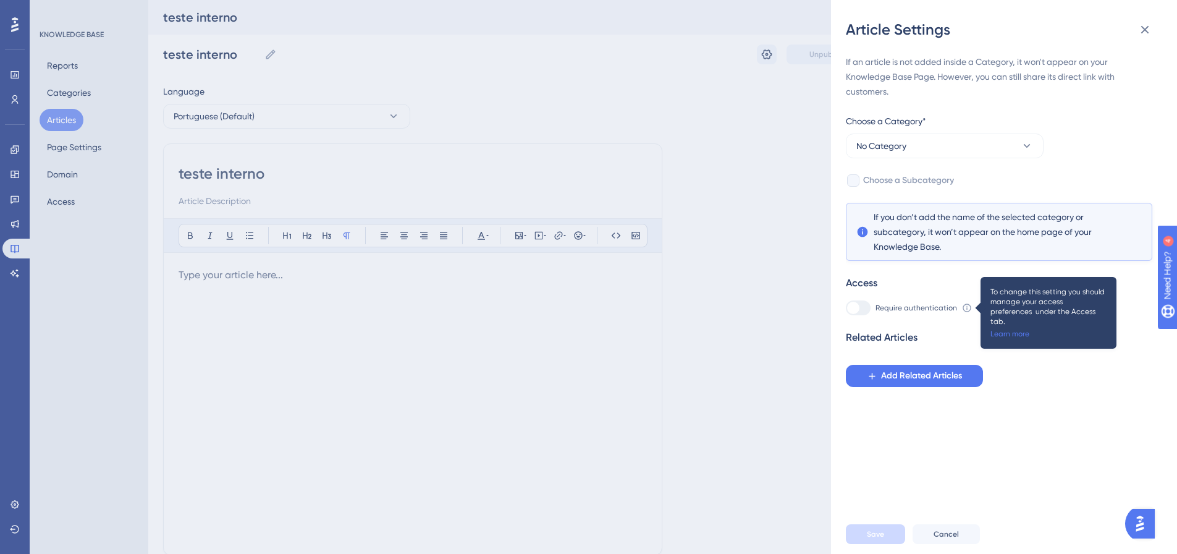
click at [876, 313] on label "Require authentication" at bounding box center [901, 307] width 111 height 15
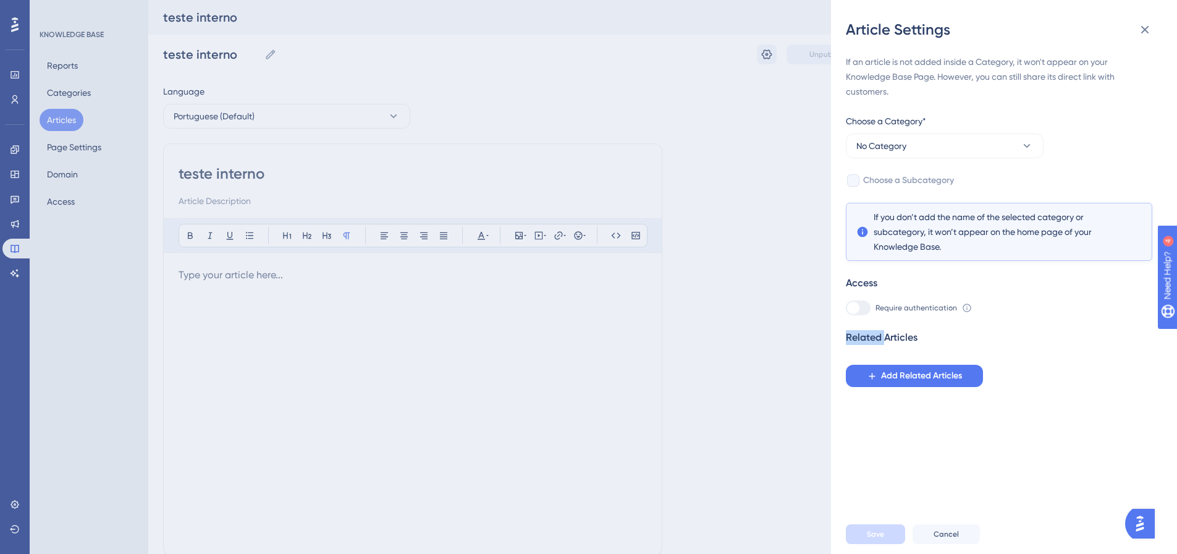
click at [876, 313] on label "Require authentication" at bounding box center [901, 307] width 111 height 15
click at [955, 143] on button "No Category" at bounding box center [945, 145] width 198 height 25
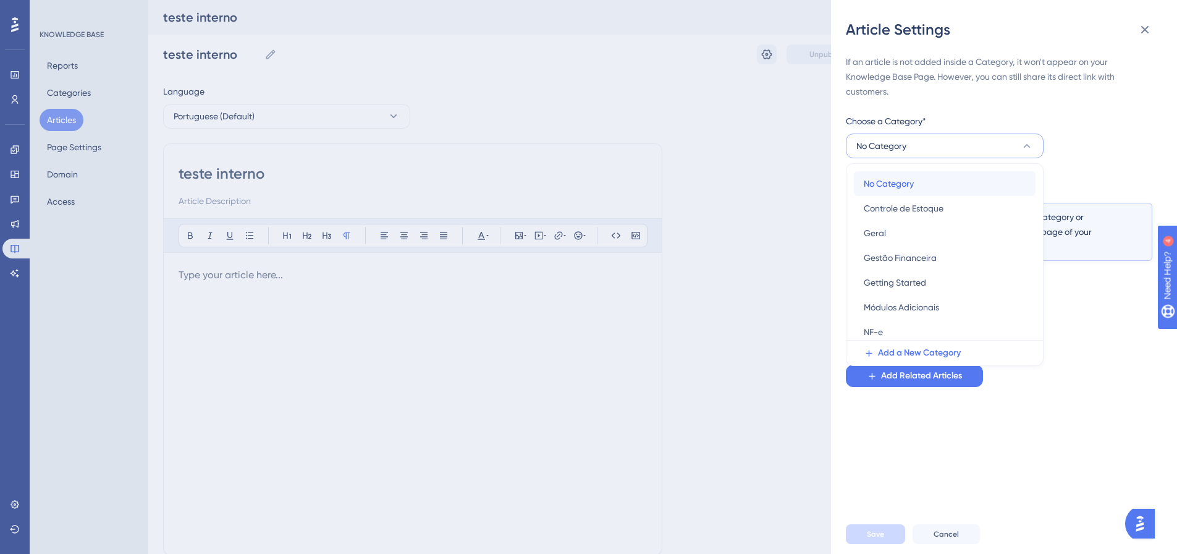
click at [901, 190] on span "No Category" at bounding box center [889, 183] width 50 height 15
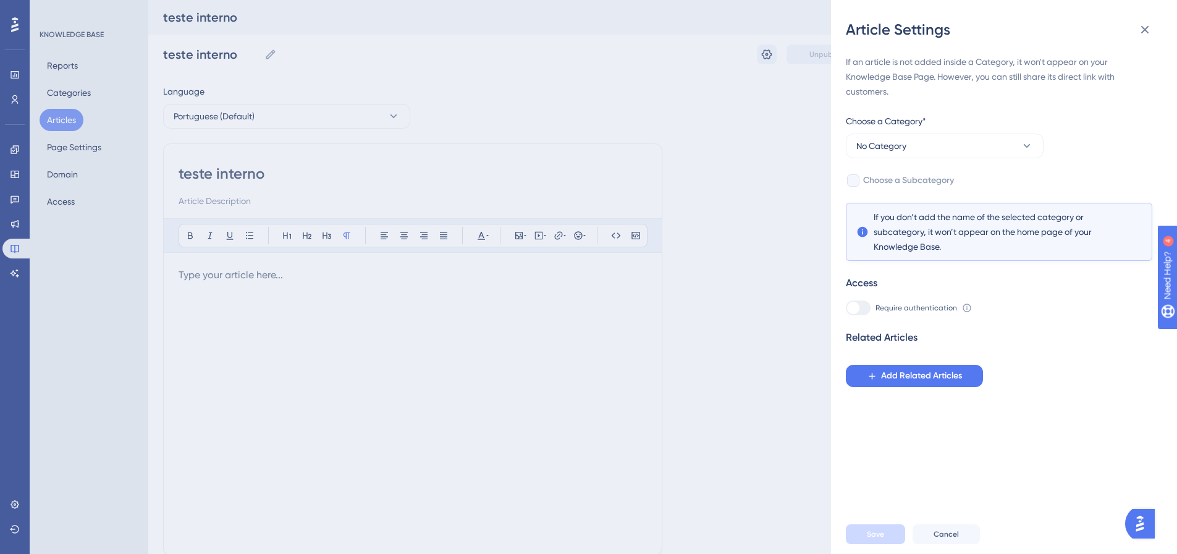
click at [860, 179] on div at bounding box center [853, 180] width 15 height 15
click at [863, 311] on div at bounding box center [858, 307] width 25 height 15
click at [955, 530] on div "Save Cancel" at bounding box center [1019, 534] width 346 height 40
click at [953, 544] on button "Cancel" at bounding box center [946, 534] width 67 height 20
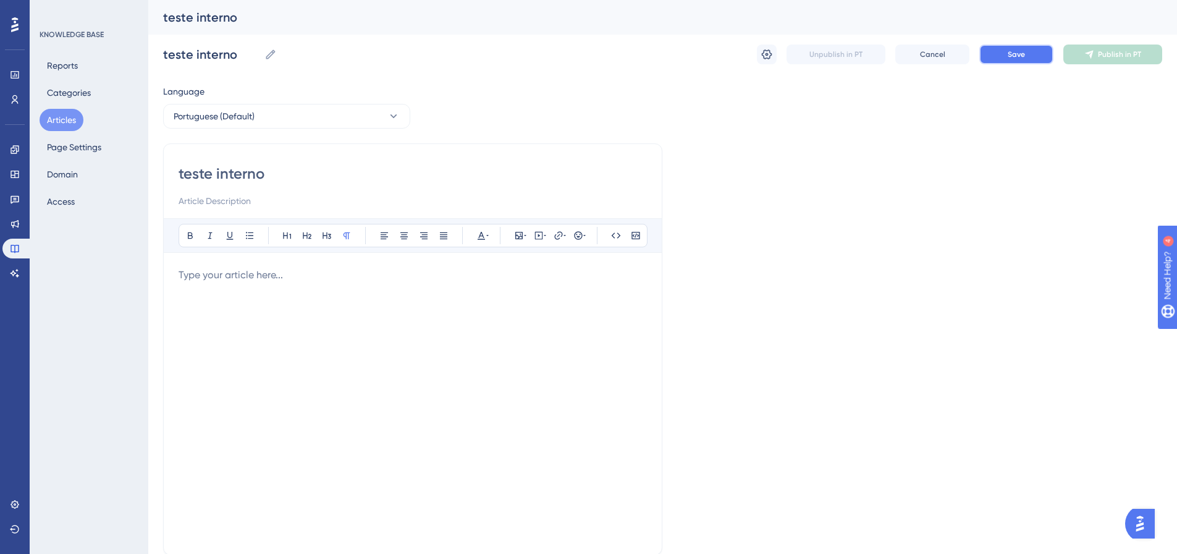
click at [1019, 53] on span "Save" at bounding box center [1016, 54] width 17 height 10
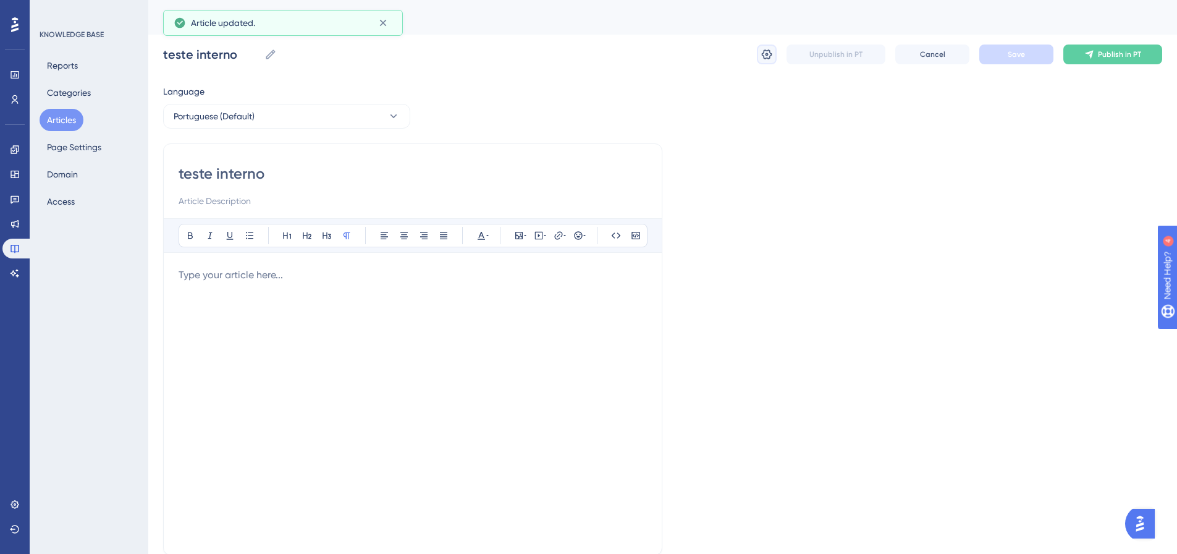
click at [765, 54] on icon at bounding box center [767, 54] width 12 height 12
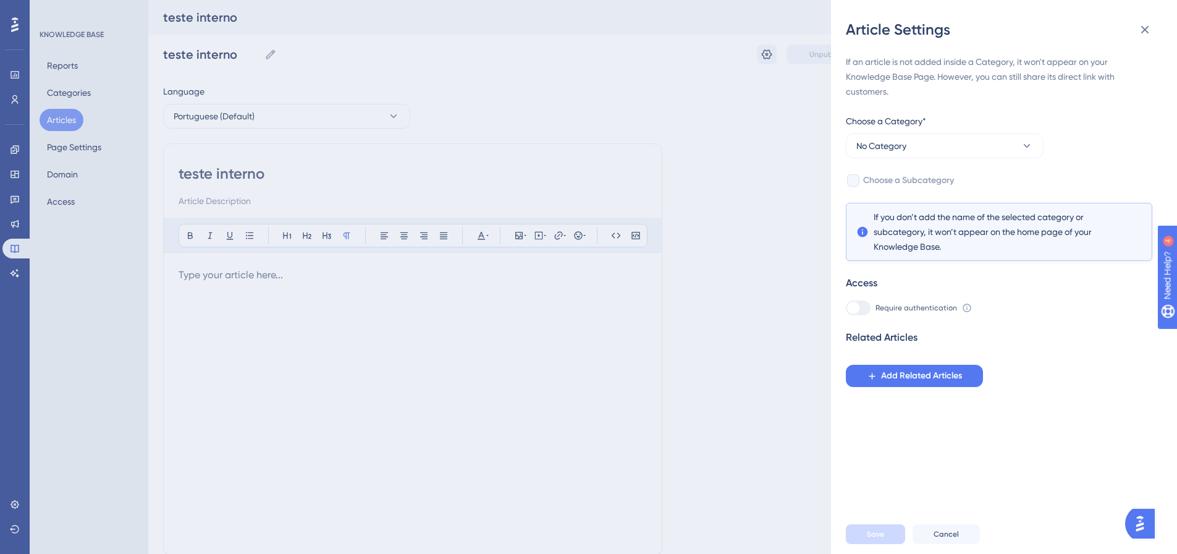
click at [0, 0] on div "Article Settings If an article is not added inside a Category, it won't appear …" at bounding box center [0, 0] width 0 height 0
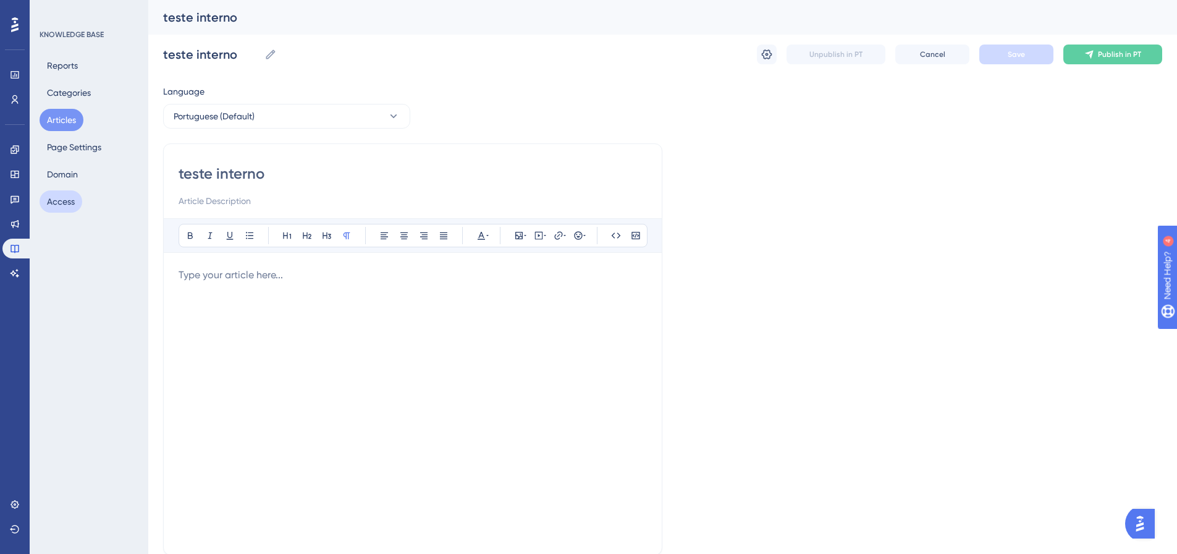
click at [71, 201] on button "Access" at bounding box center [61, 201] width 43 height 22
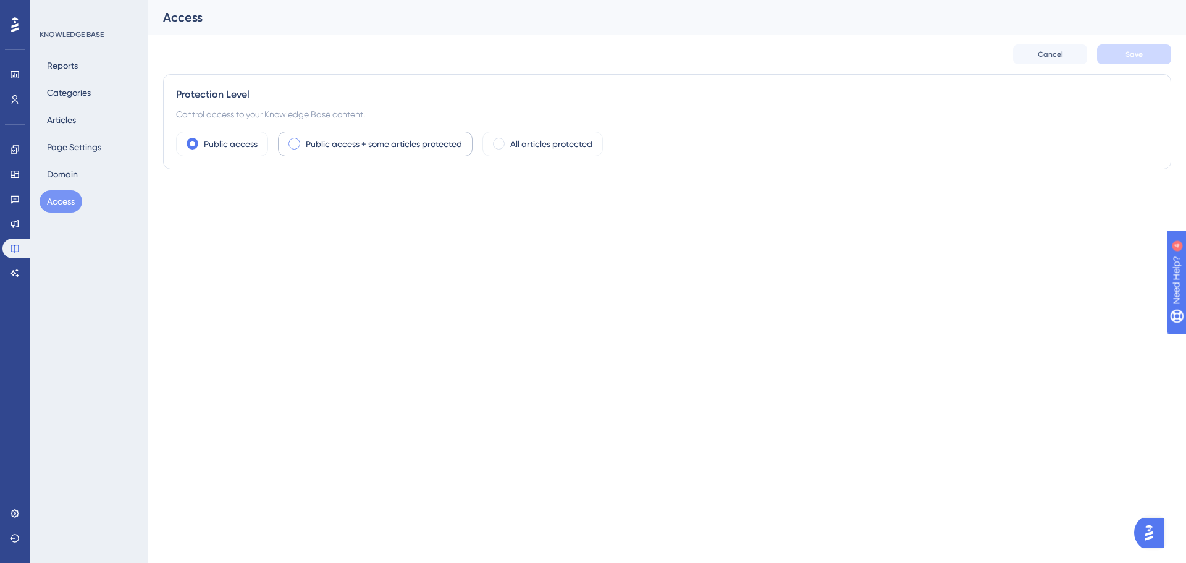
click at [412, 150] on label "Public access + some articles protected" at bounding box center [384, 144] width 156 height 15
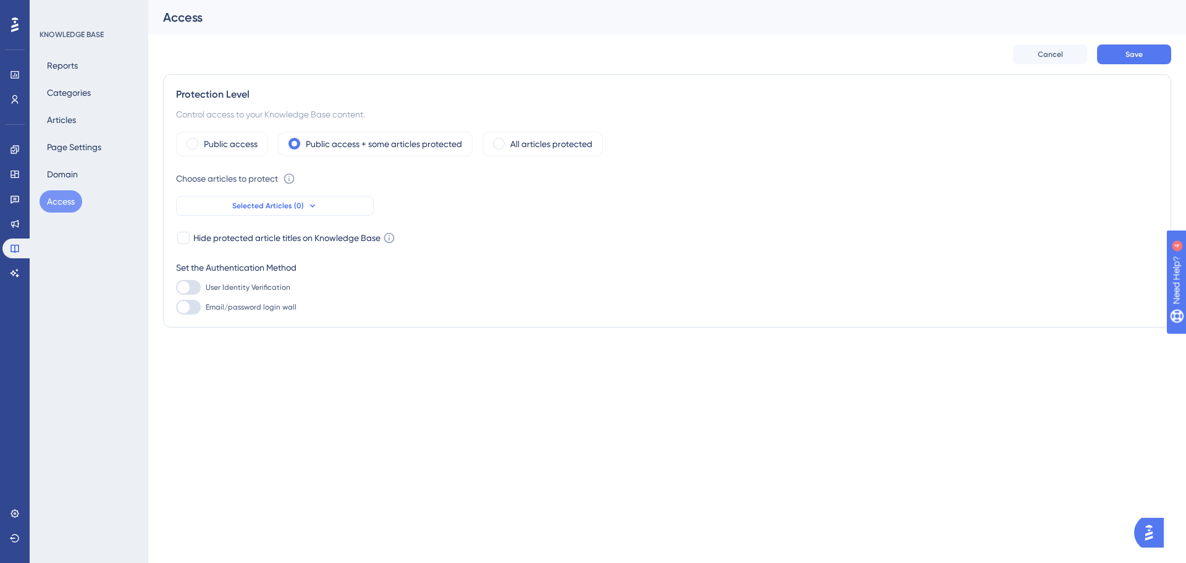
click at [347, 212] on button "Selected Articles (0)" at bounding box center [275, 206] width 198 height 20
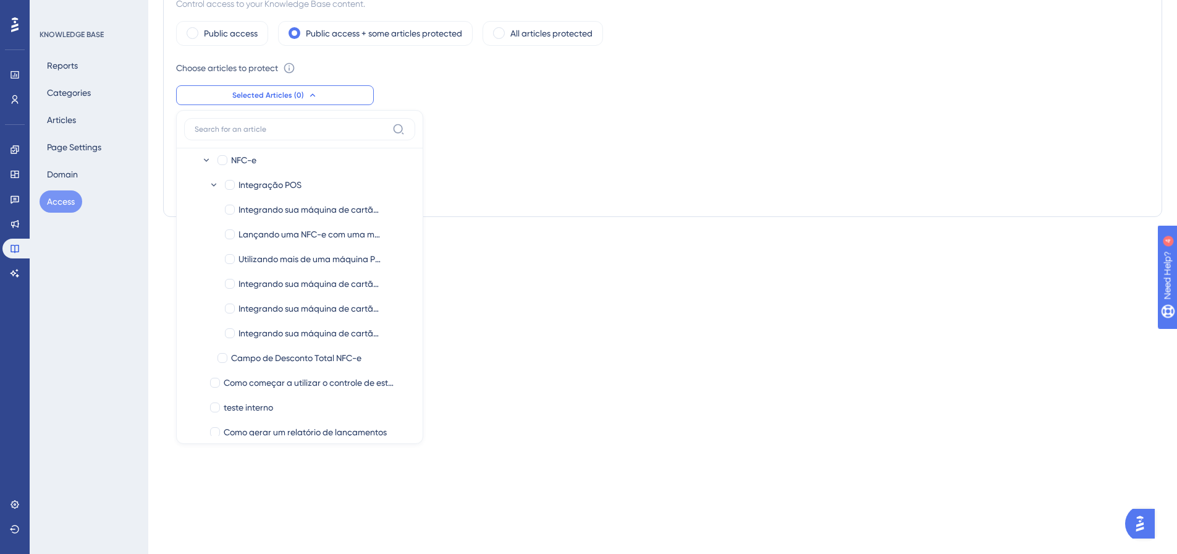
scroll to position [504, 0]
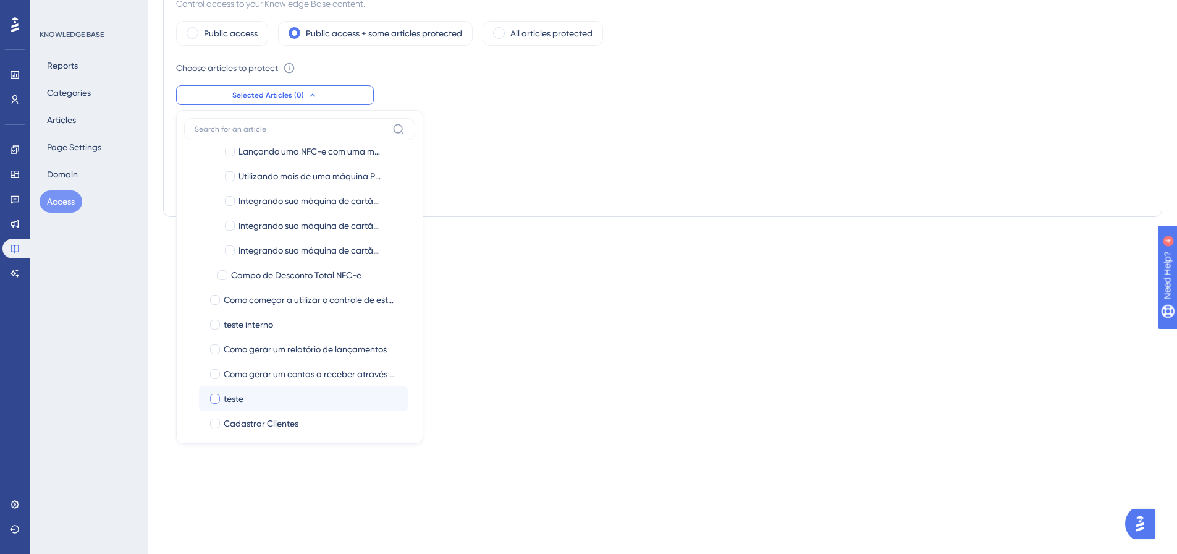
click at [226, 395] on span "teste" at bounding box center [234, 398] width 20 height 15
checkbox input "true"
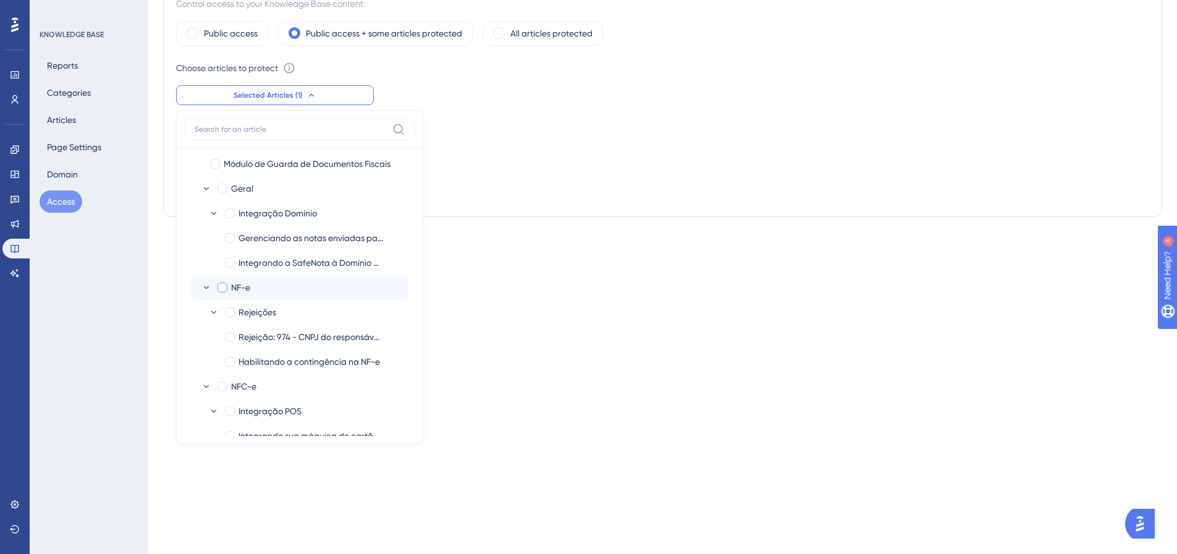
scroll to position [442, 0]
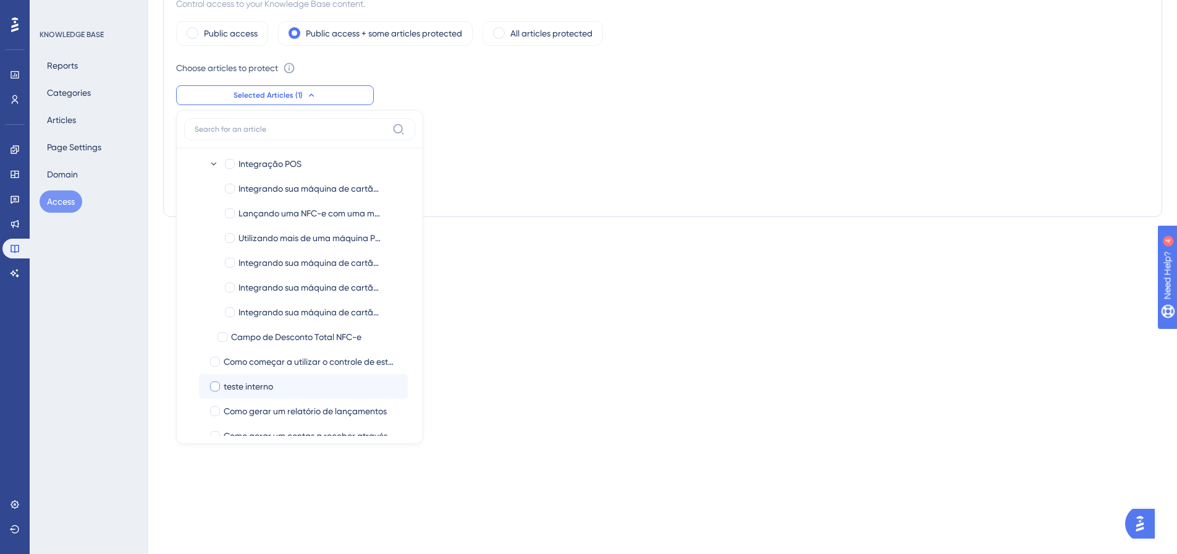
click at [222, 385] on label "teste interno" at bounding box center [303, 386] width 189 height 15
checkbox input "true"
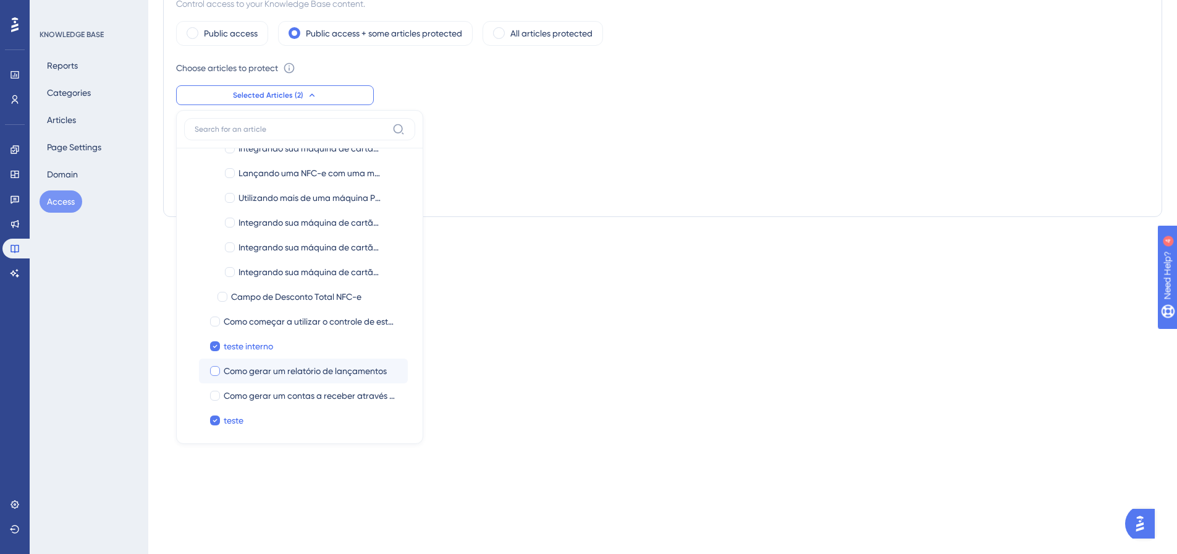
scroll to position [504, 0]
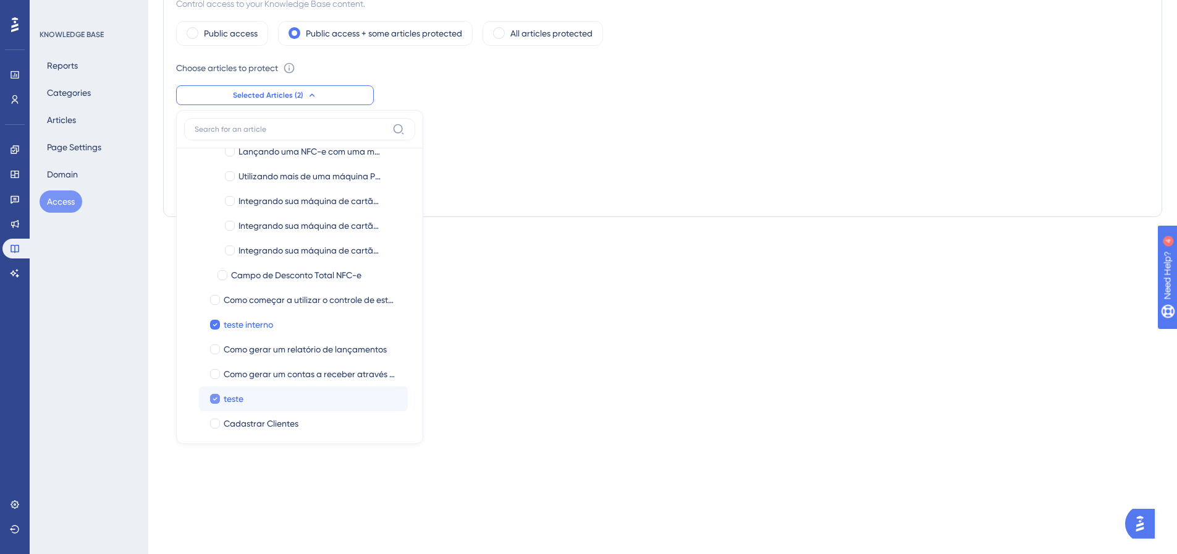
click at [214, 398] on icon at bounding box center [215, 398] width 5 height 9
click at [216, 398] on div at bounding box center [215, 399] width 10 height 10
checkbox input "true"
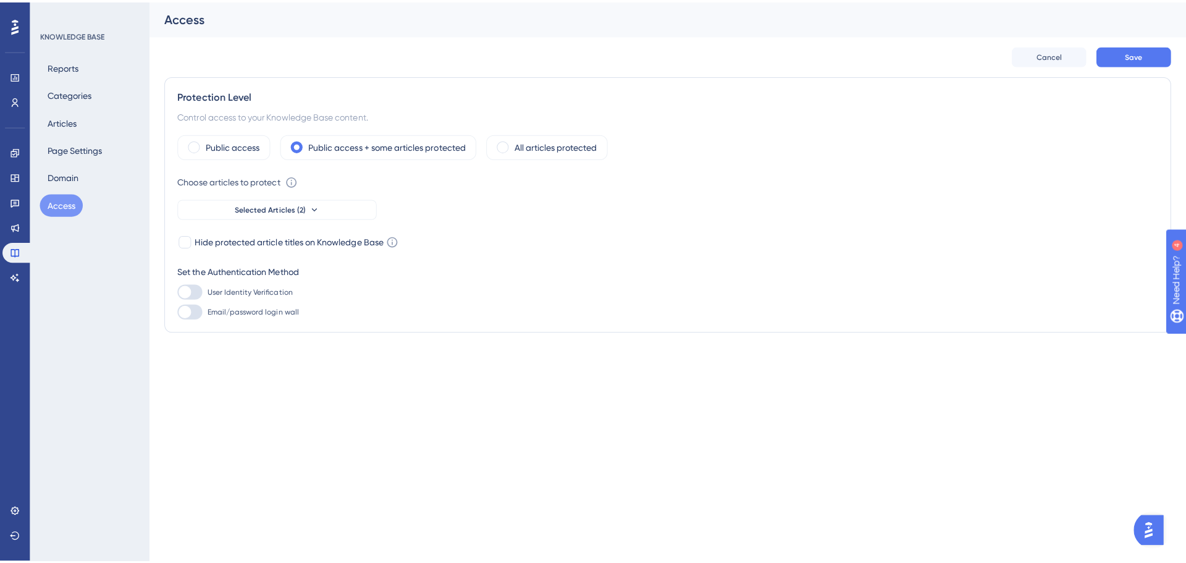
scroll to position [0, 0]
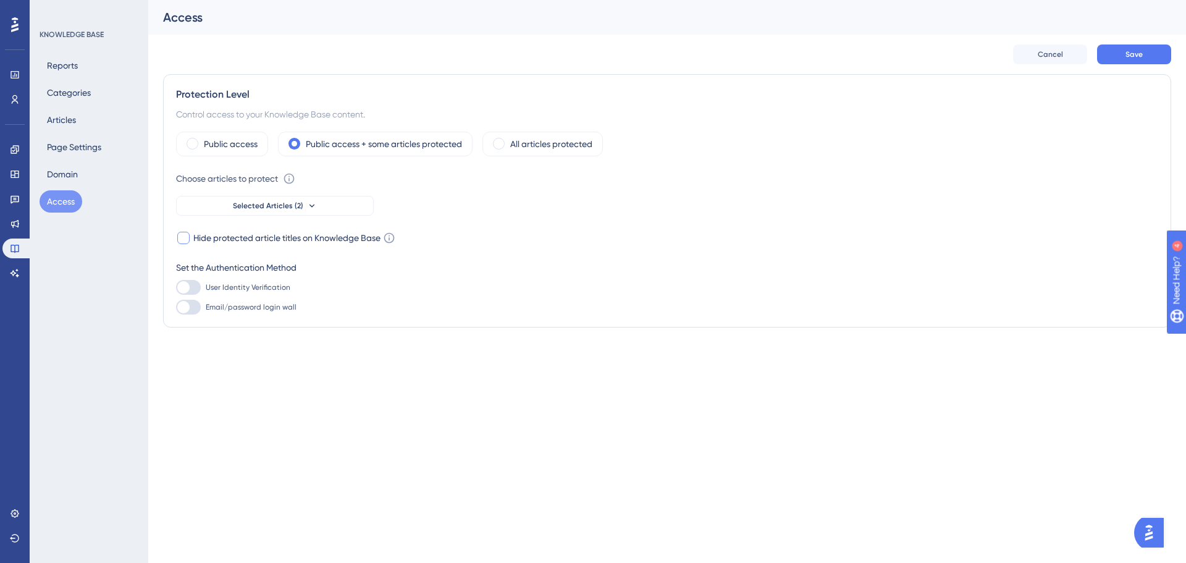
click at [345, 240] on span "Hide protected article titles on Knowledge Base" at bounding box center [286, 237] width 187 height 15
checkbox input "true"
click at [387, 240] on icon at bounding box center [389, 238] width 12 height 12
